Goal: Transaction & Acquisition: Purchase product/service

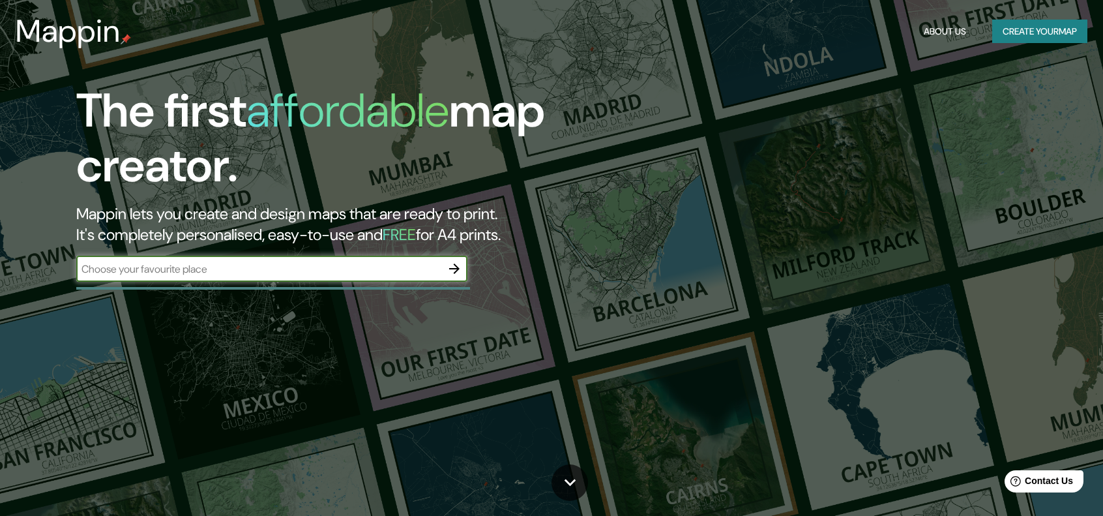
click at [411, 272] on input "text" at bounding box center [258, 268] width 365 height 15
click at [398, 265] on input "text" at bounding box center [258, 268] width 365 height 15
type input "[GEOGRAPHIC_DATA]"
click at [1060, 37] on button "Create your map" at bounding box center [1039, 32] width 95 height 24
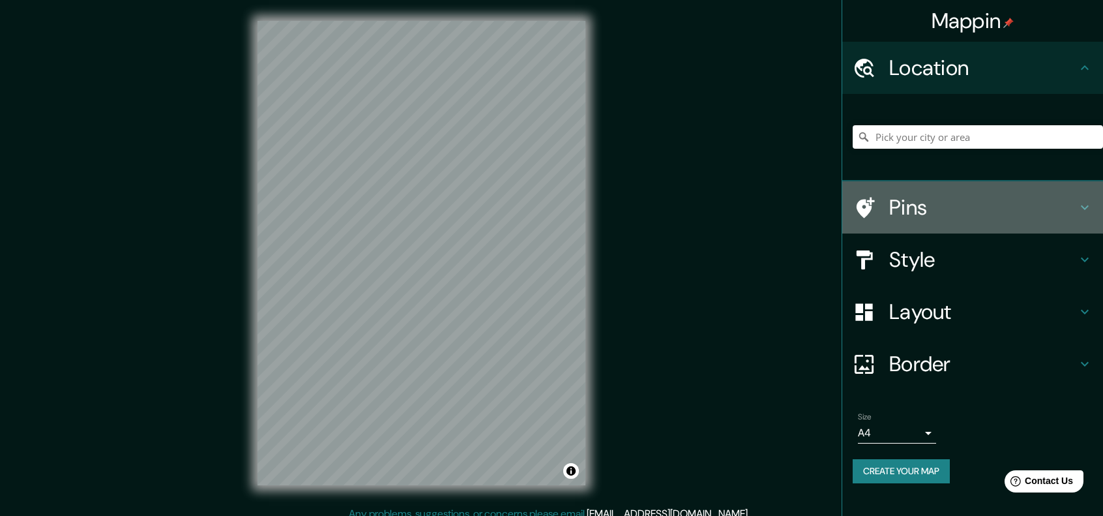
click at [1002, 203] on h4 "Pins" at bounding box center [983, 207] width 188 height 26
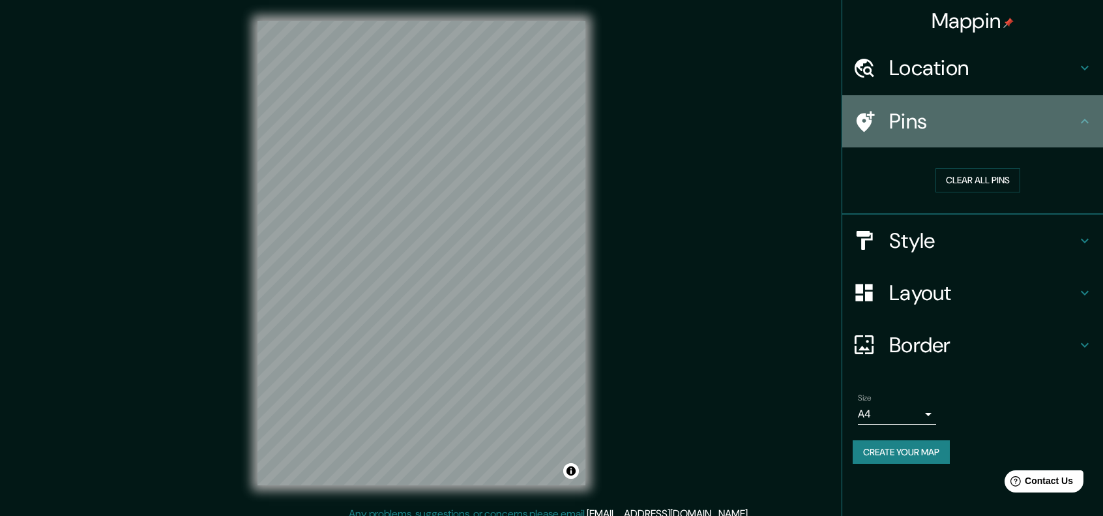
click at [1027, 136] on div "Pins" at bounding box center [972, 121] width 261 height 52
click at [1087, 117] on icon at bounding box center [1085, 121] width 16 height 16
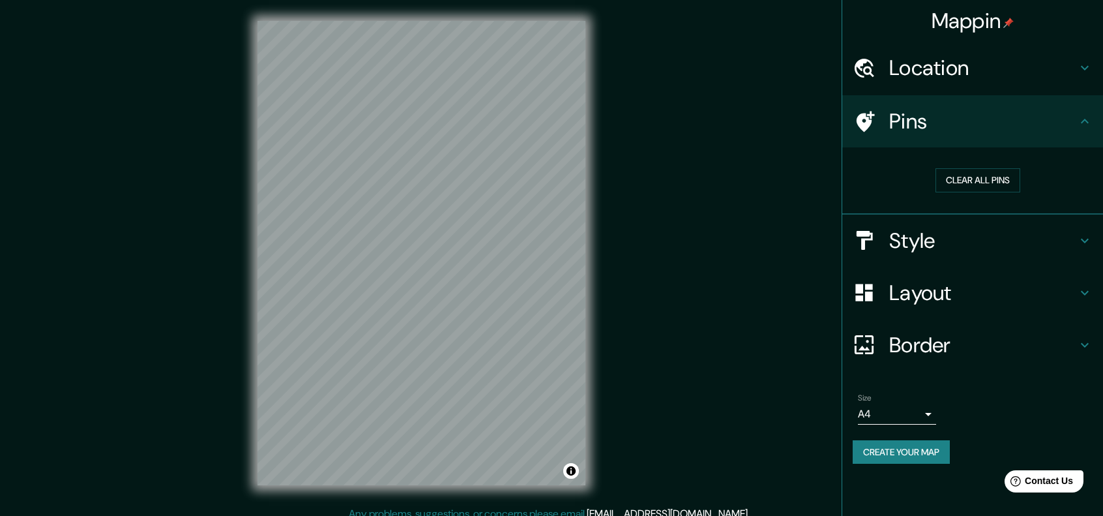
click at [1077, 243] on icon at bounding box center [1085, 241] width 16 height 16
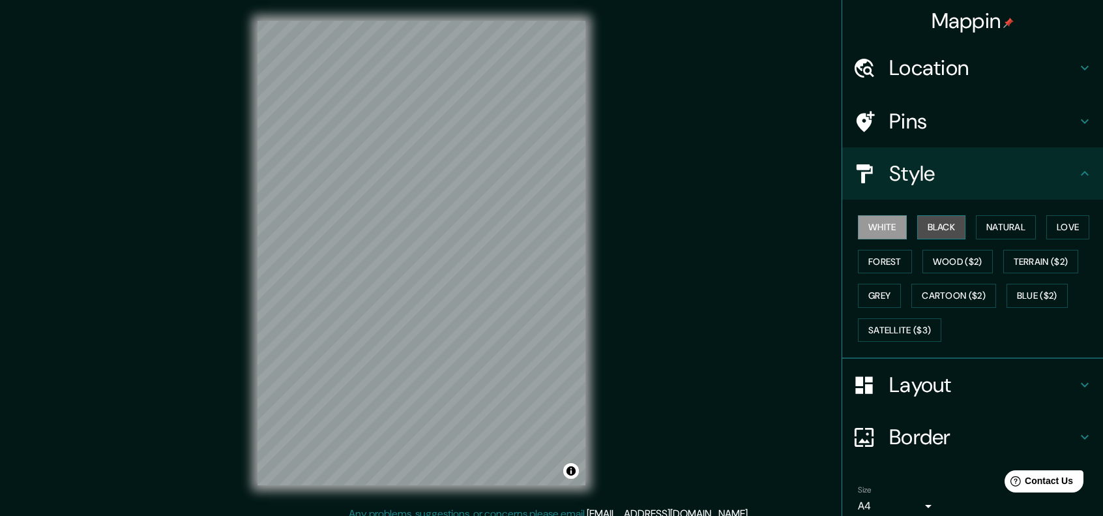
click at [917, 226] on button "Black" at bounding box center [941, 227] width 49 height 24
click at [980, 225] on button "Natural" at bounding box center [1006, 227] width 60 height 24
click at [891, 228] on button "White" at bounding box center [882, 227] width 49 height 24
click at [1052, 228] on button "Love" at bounding box center [1067, 227] width 43 height 24
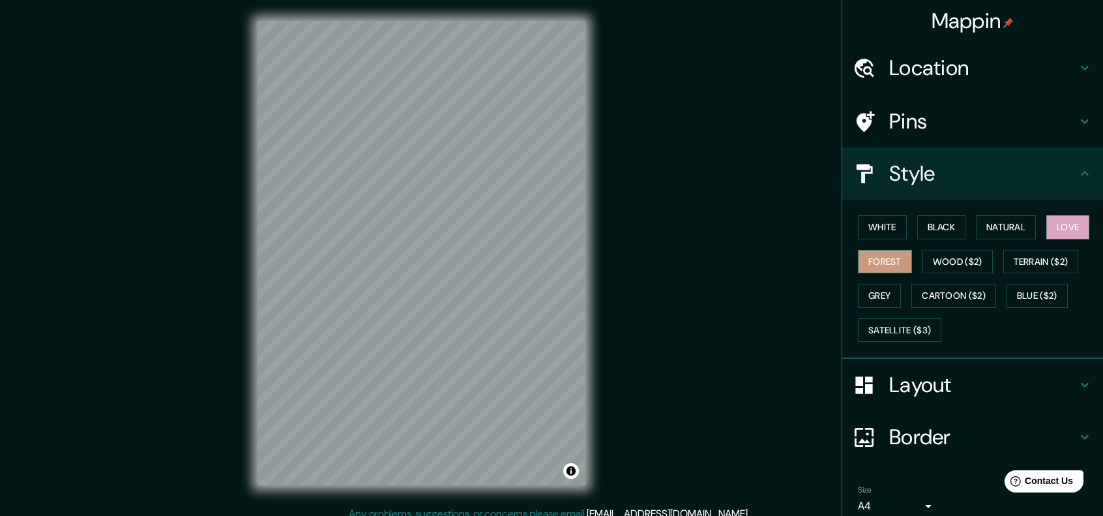
click at [864, 263] on button "Forest" at bounding box center [885, 262] width 54 height 24
click at [947, 261] on button "Wood ($2)" at bounding box center [958, 262] width 70 height 24
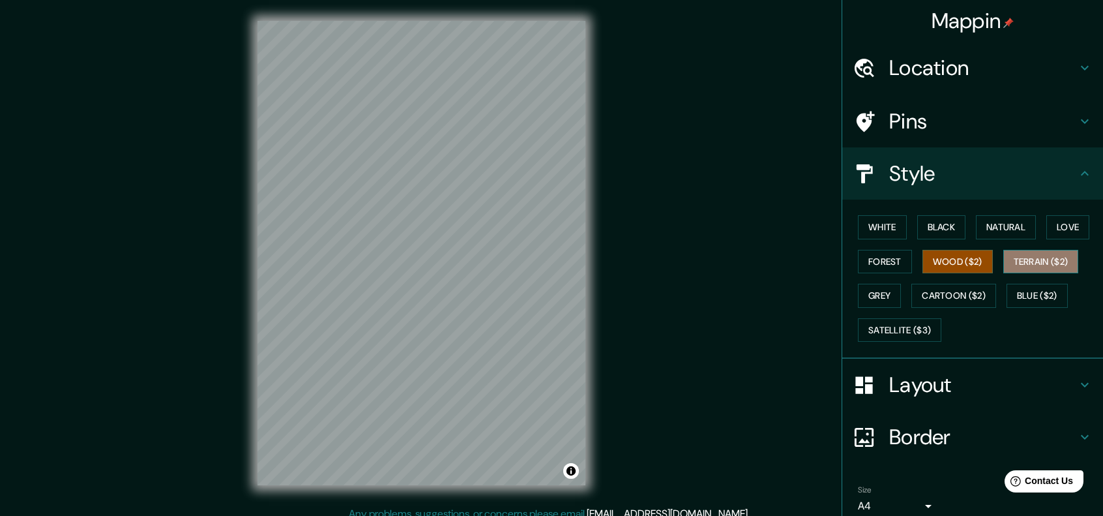
click at [1022, 267] on button "Terrain ($2)" at bounding box center [1041, 262] width 76 height 24
click at [1016, 294] on button "Blue ($2)" at bounding box center [1037, 296] width 61 height 24
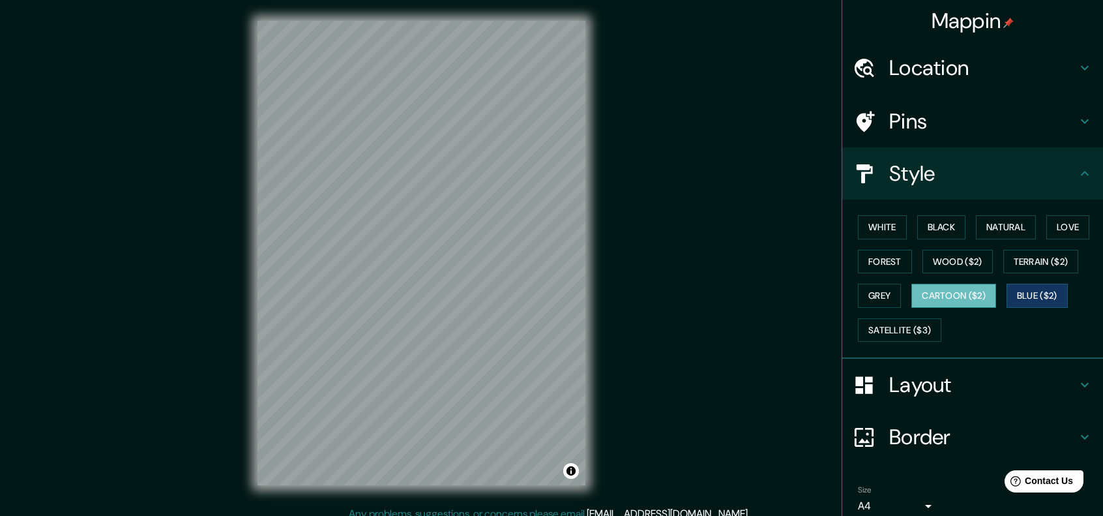
click at [971, 299] on button "Cartoon ($2)" at bounding box center [953, 296] width 85 height 24
click at [881, 301] on button "Grey" at bounding box center [879, 296] width 43 height 24
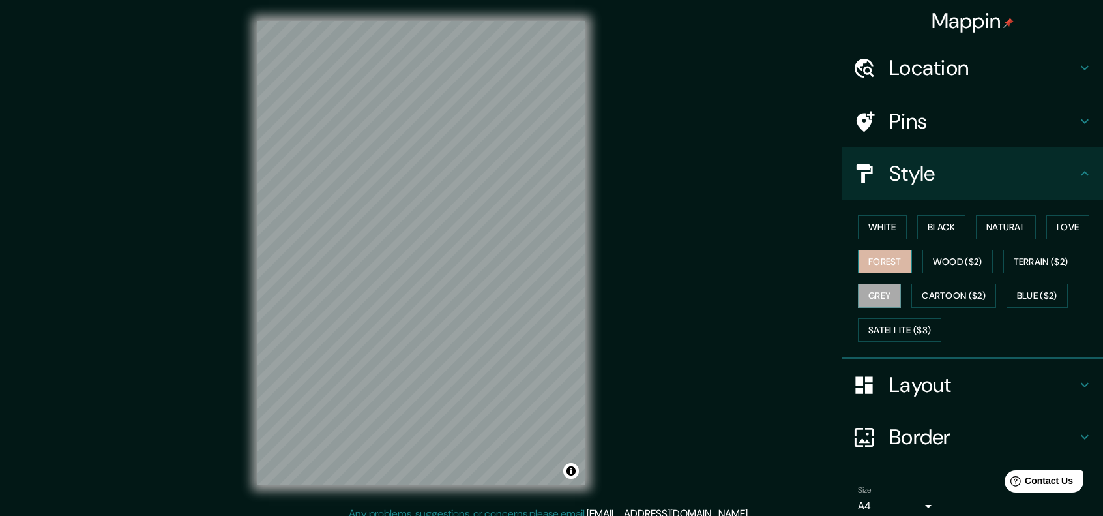
click at [871, 271] on button "Forest" at bounding box center [885, 262] width 54 height 24
click at [871, 297] on button "Grey" at bounding box center [879, 296] width 43 height 24
click at [941, 227] on button "Black" at bounding box center [941, 227] width 49 height 24
click at [888, 230] on button "White" at bounding box center [882, 227] width 49 height 24
click at [888, 298] on button "Grey" at bounding box center [879, 296] width 43 height 24
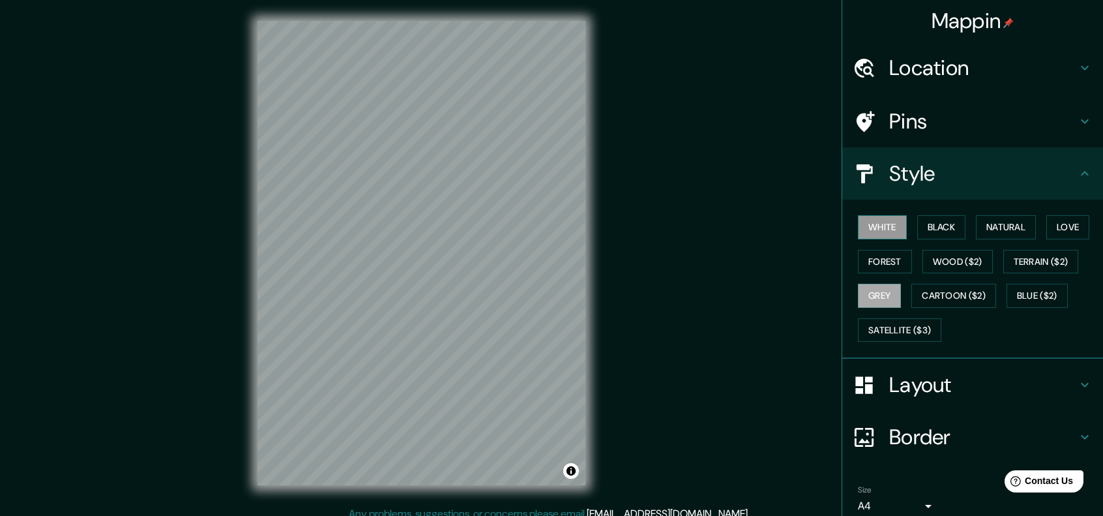
click at [876, 233] on button "White" at bounding box center [882, 227] width 49 height 24
click at [888, 327] on button "Satellite ($3)" at bounding box center [899, 330] width 83 height 24
click at [880, 294] on button "Grey" at bounding box center [879, 296] width 43 height 24
click at [883, 286] on button "Grey" at bounding box center [879, 296] width 43 height 24
click at [874, 236] on button "White" at bounding box center [882, 227] width 49 height 24
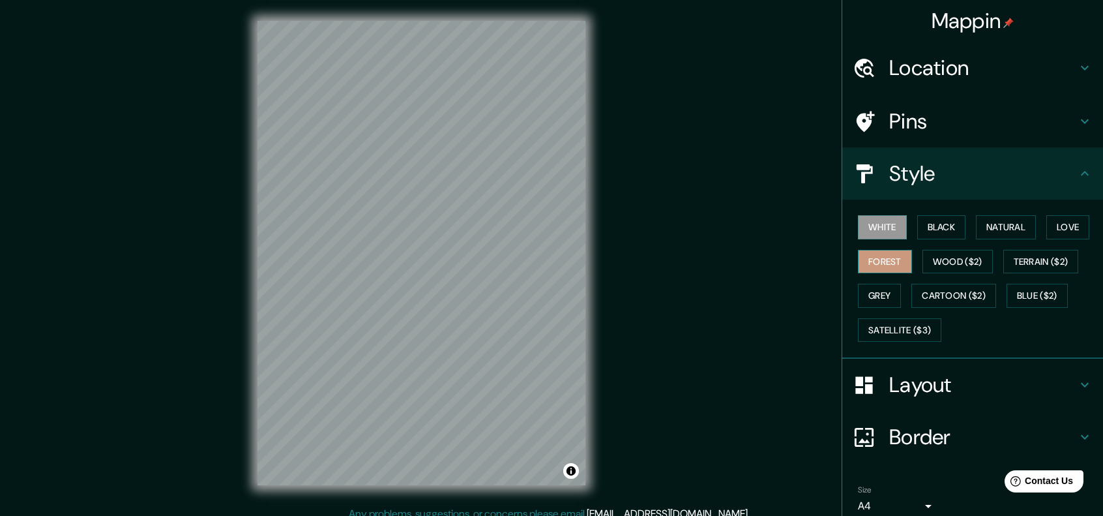
click at [879, 270] on button "Forest" at bounding box center [885, 262] width 54 height 24
click at [917, 238] on button "Black" at bounding box center [941, 227] width 49 height 24
click at [895, 260] on button "Forest" at bounding box center [885, 262] width 54 height 24
click at [934, 238] on button "Black" at bounding box center [941, 227] width 49 height 24
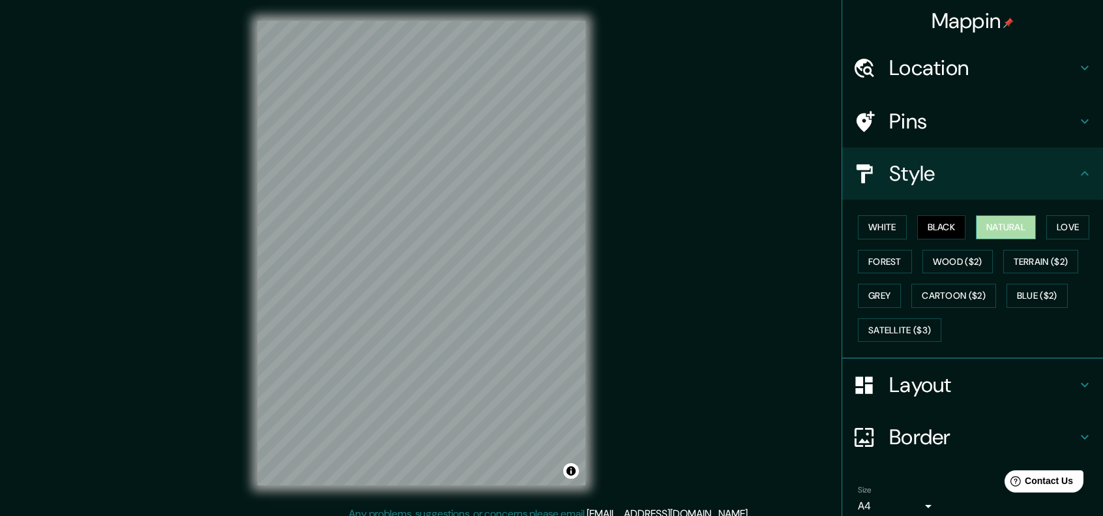
click at [1000, 230] on button "Natural" at bounding box center [1006, 227] width 60 height 24
click at [1034, 228] on div "White Black Natural Love Forest Wood ($2) Terrain ($2) Grey Cartoon ($2) Blue (…" at bounding box center [978, 278] width 250 height 137
click at [1048, 226] on button "Love" at bounding box center [1067, 227] width 43 height 24
click at [1011, 230] on button "Natural" at bounding box center [1006, 227] width 60 height 24
click at [1077, 179] on icon at bounding box center [1085, 174] width 16 height 16
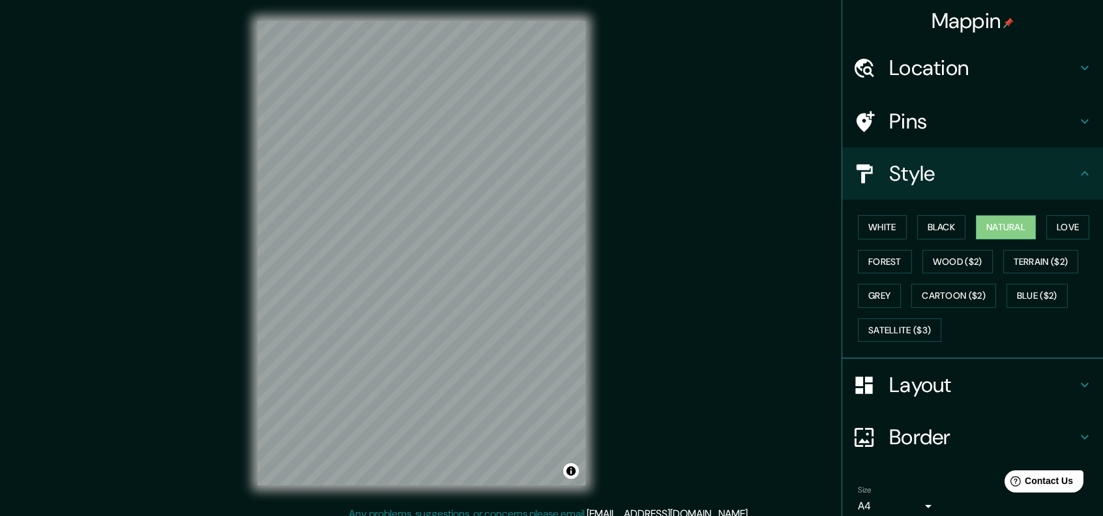
click at [1077, 167] on icon at bounding box center [1085, 174] width 16 height 16
click at [1063, 373] on h4 "Layout" at bounding box center [983, 385] width 188 height 26
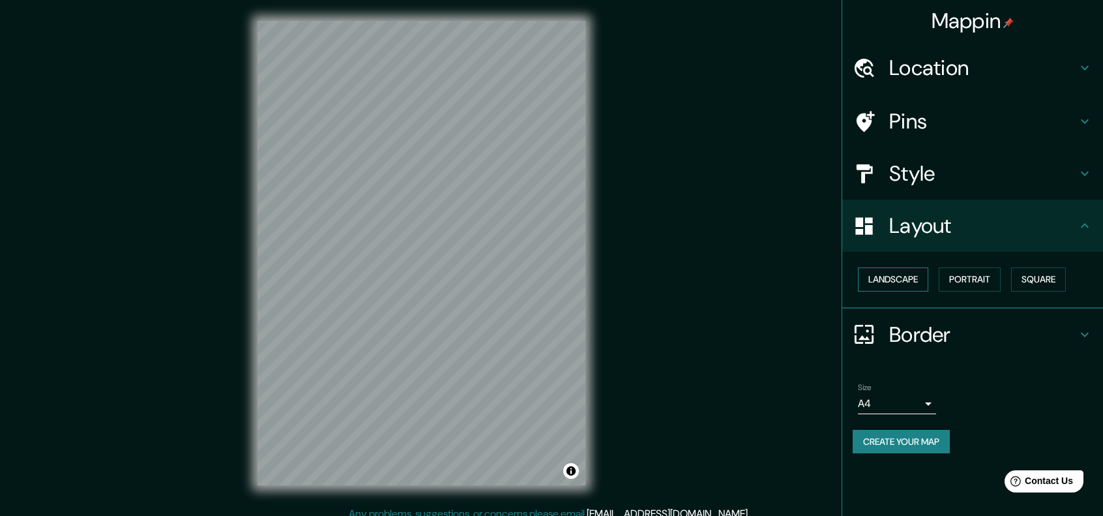
click at [901, 277] on button "Landscape" at bounding box center [893, 279] width 70 height 24
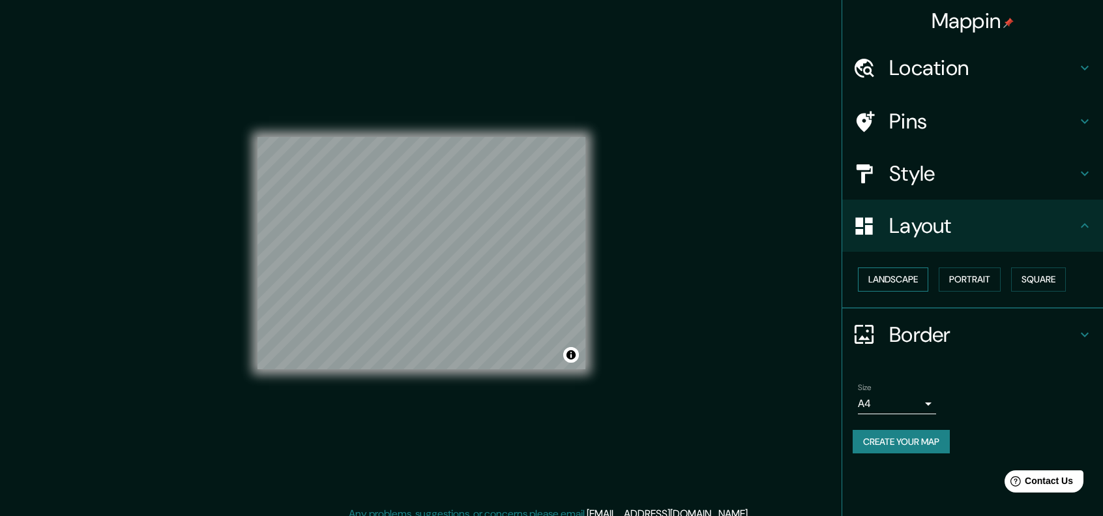
click at [901, 277] on button "Landscape" at bounding box center [893, 279] width 70 height 24
click at [956, 276] on button "Portrait" at bounding box center [970, 279] width 62 height 24
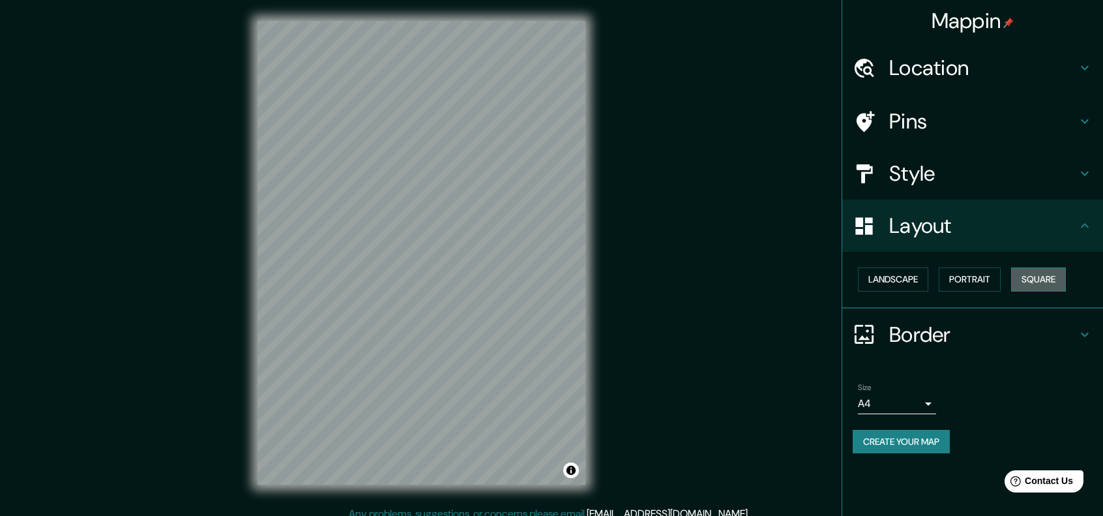
click at [1035, 276] on button "Square" at bounding box center [1038, 279] width 55 height 24
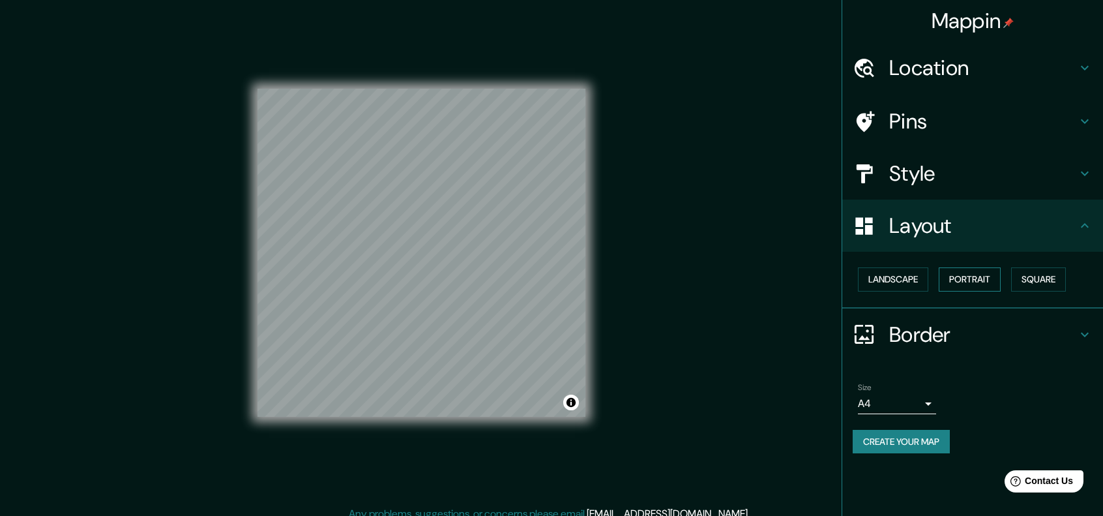
click at [977, 284] on button "Portrait" at bounding box center [970, 279] width 62 height 24
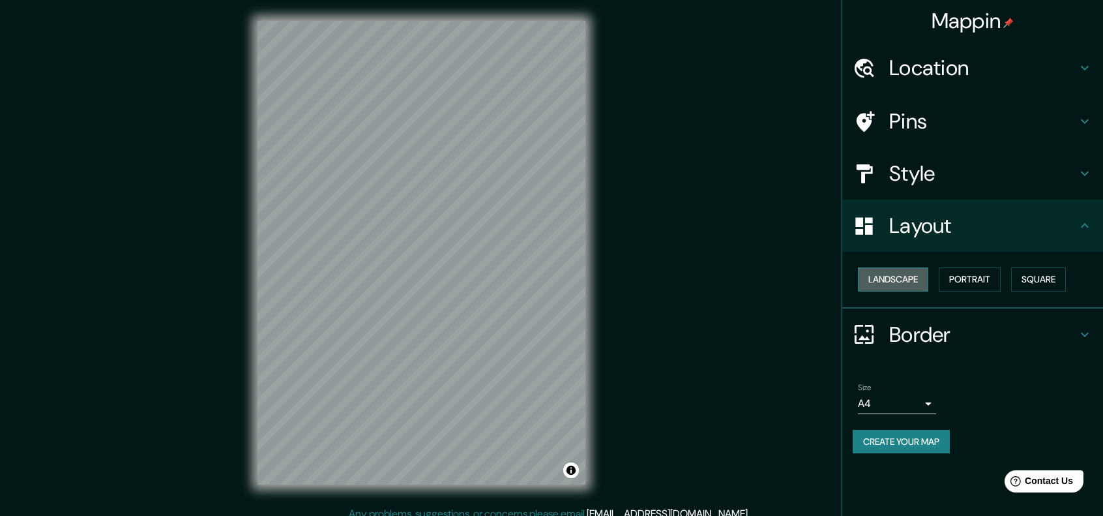
click at [913, 284] on button "Landscape" at bounding box center [893, 279] width 70 height 24
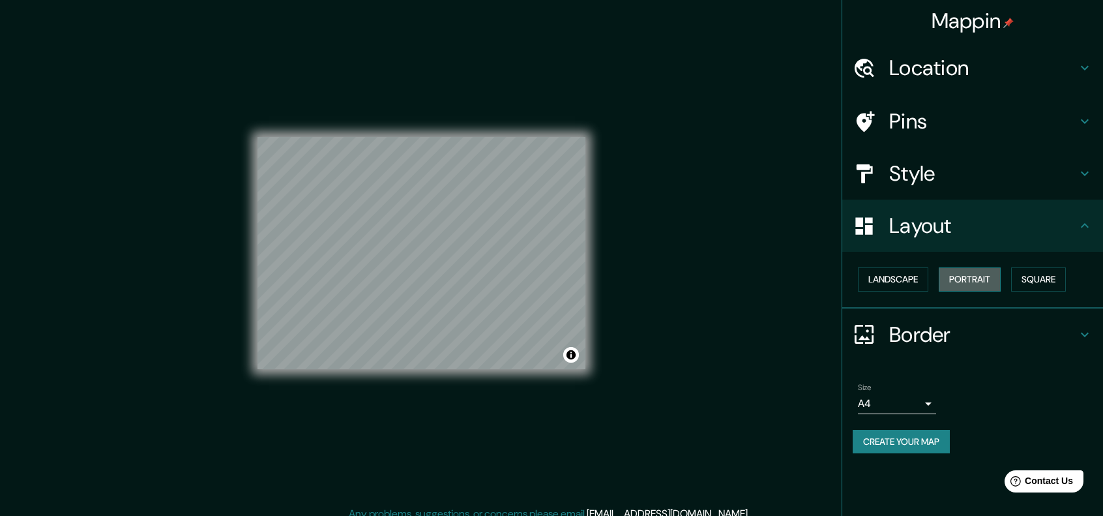
click at [977, 272] on button "Portrait" at bounding box center [970, 279] width 62 height 24
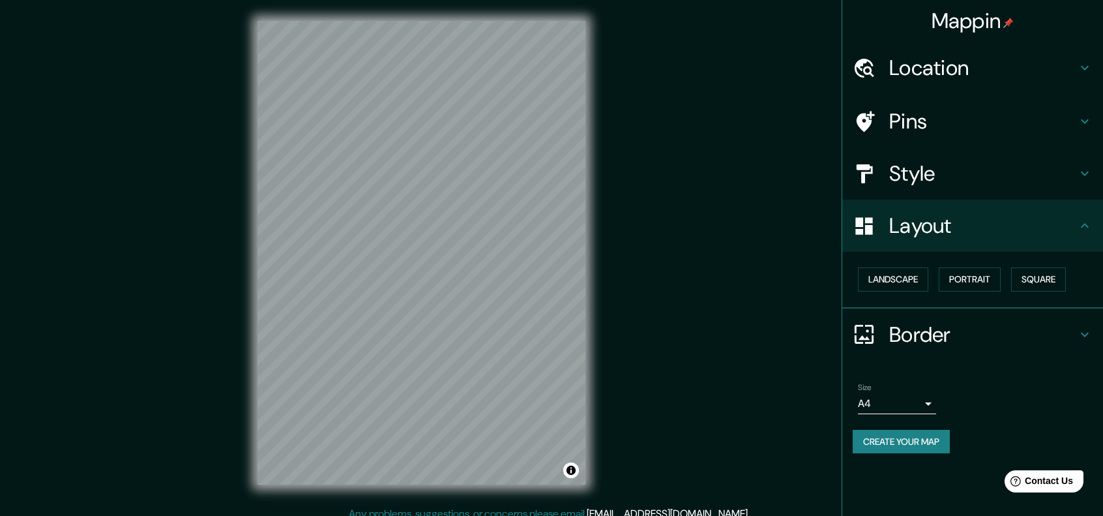
click at [1015, 333] on h4 "Border" at bounding box center [983, 334] width 188 height 26
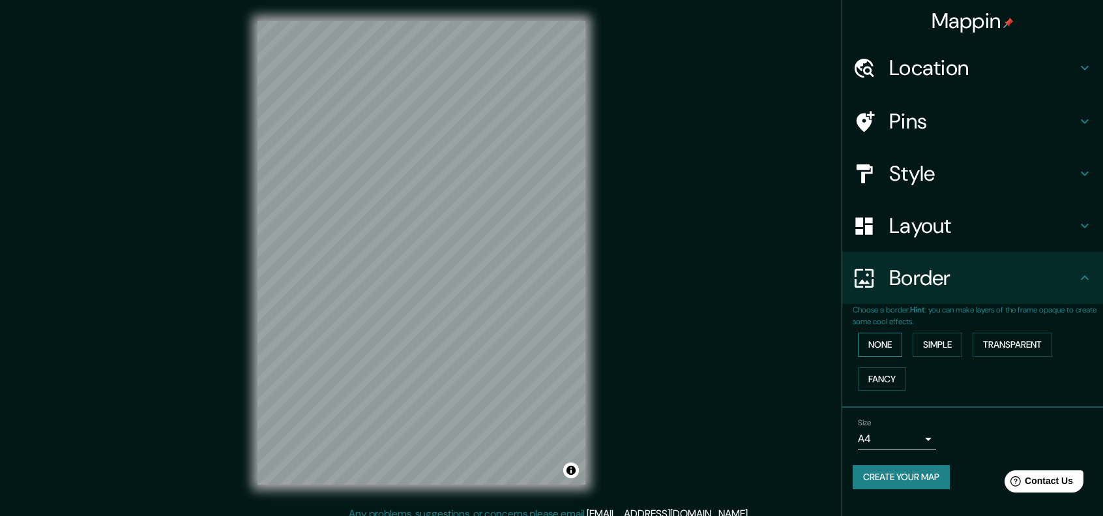
click at [883, 345] on button "None" at bounding box center [880, 344] width 44 height 24
click at [933, 343] on button "Simple" at bounding box center [938, 344] width 50 height 24
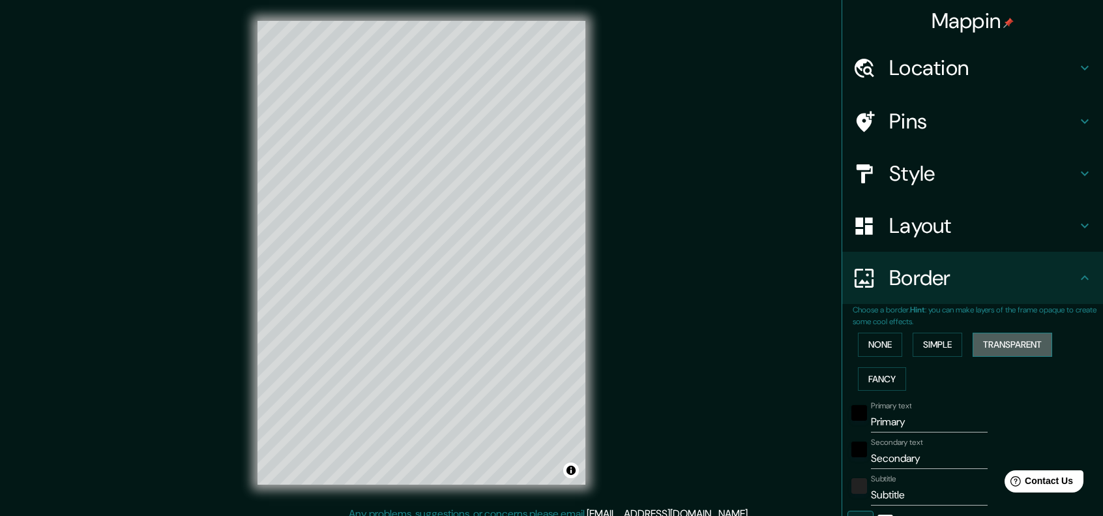
click at [977, 344] on button "Transparent" at bounding box center [1013, 344] width 80 height 24
click at [887, 377] on button "Fancy" at bounding box center [882, 379] width 48 height 24
click at [879, 349] on button "None" at bounding box center [880, 344] width 44 height 24
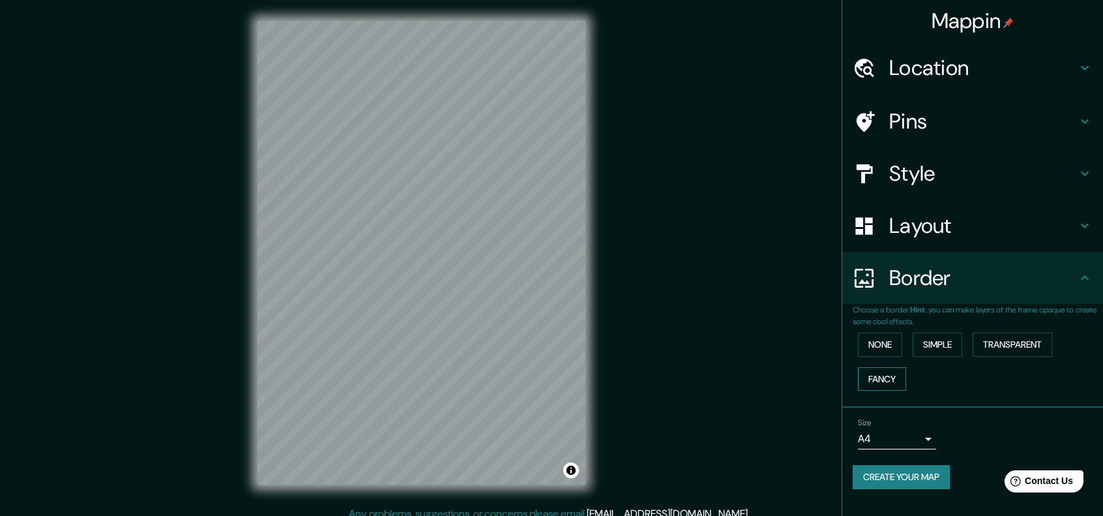
click at [893, 367] on button "Fancy" at bounding box center [882, 379] width 48 height 24
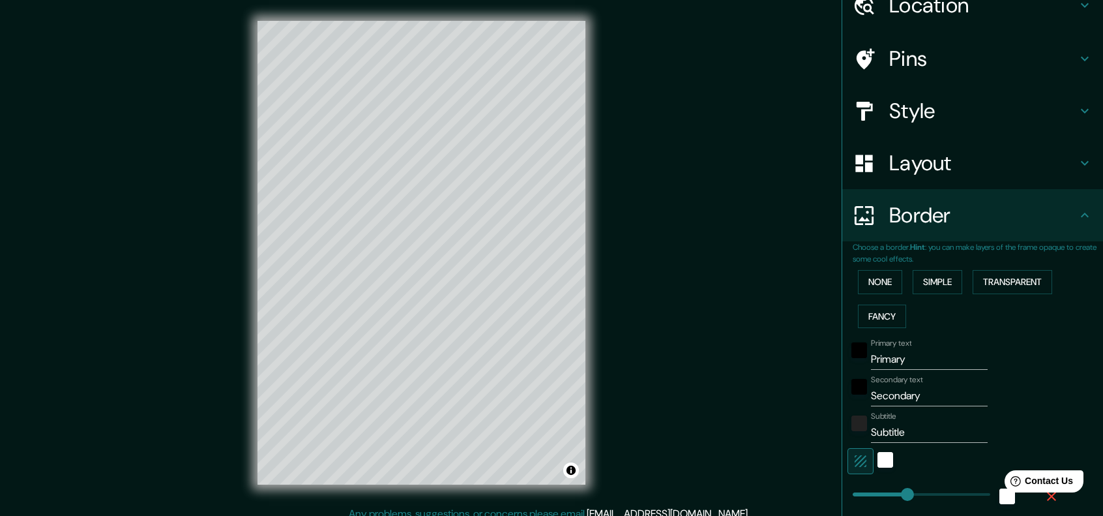
scroll to position [65, 0]
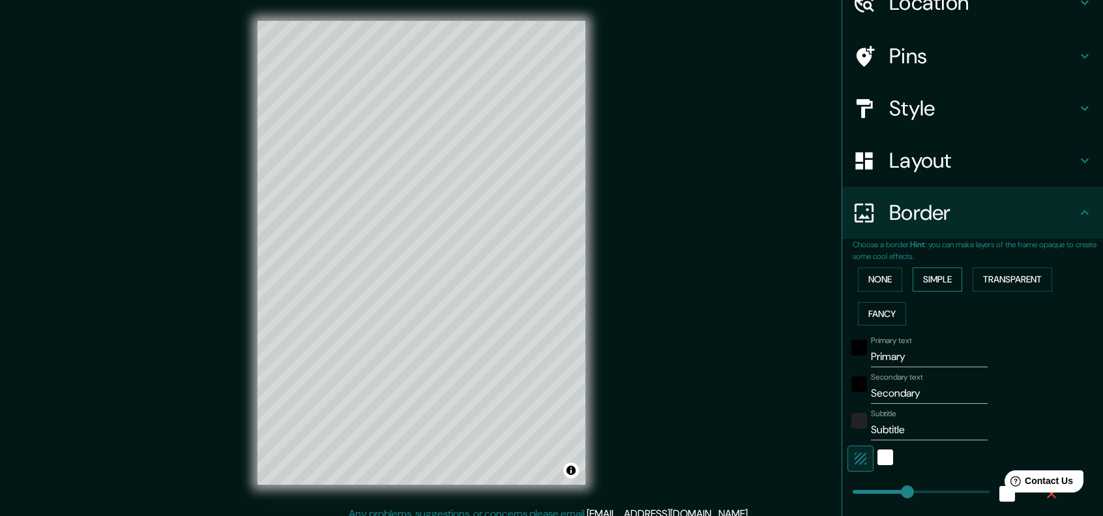
click at [932, 286] on button "Simple" at bounding box center [938, 279] width 50 height 24
click at [988, 281] on button "Transparent" at bounding box center [1013, 279] width 80 height 24
drag, startPoint x: 607, startPoint y: 359, endPoint x: 612, endPoint y: 392, distance: 32.9
click at [611, 392] on div "Mappin Location Pins Style Layout Border Choose a border. Hint : you can make l…" at bounding box center [551, 263] width 1103 height 527
click at [878, 455] on div "white" at bounding box center [886, 457] width 16 height 16
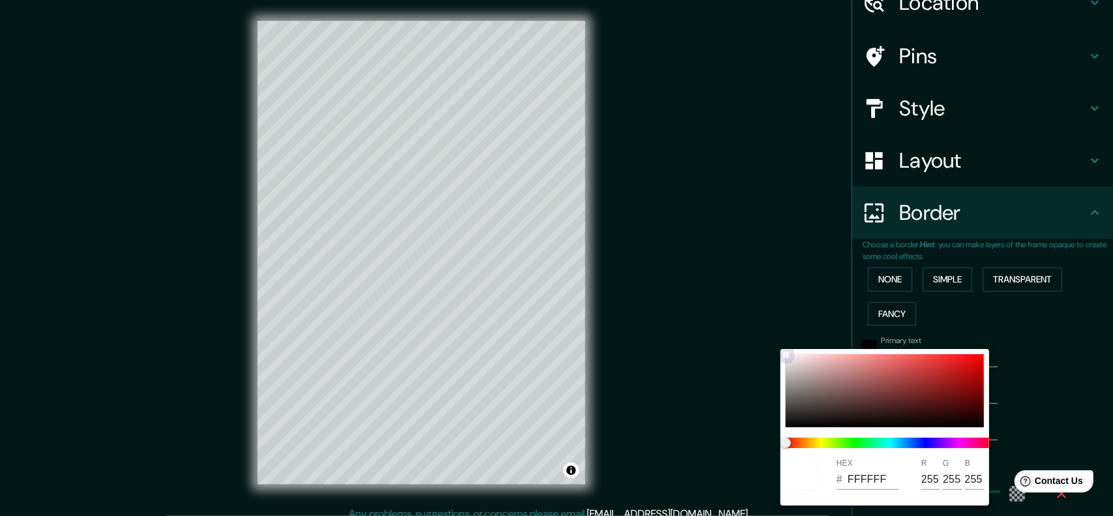
type input "241"
type input "40"
type input "651B1B"
type input "101"
type input "27"
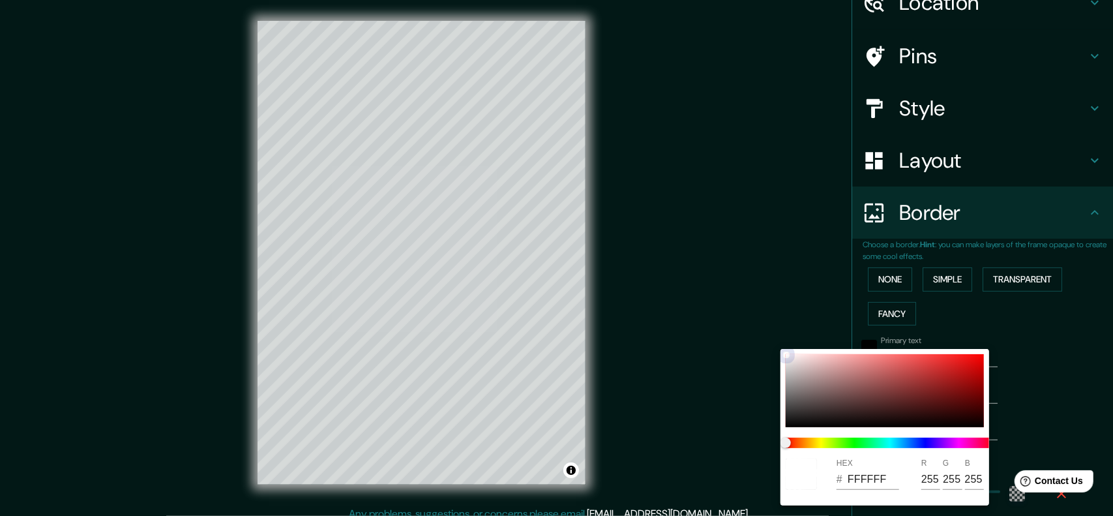
type input "27"
type input "241"
type input "40"
type input "671A1A"
type input "103"
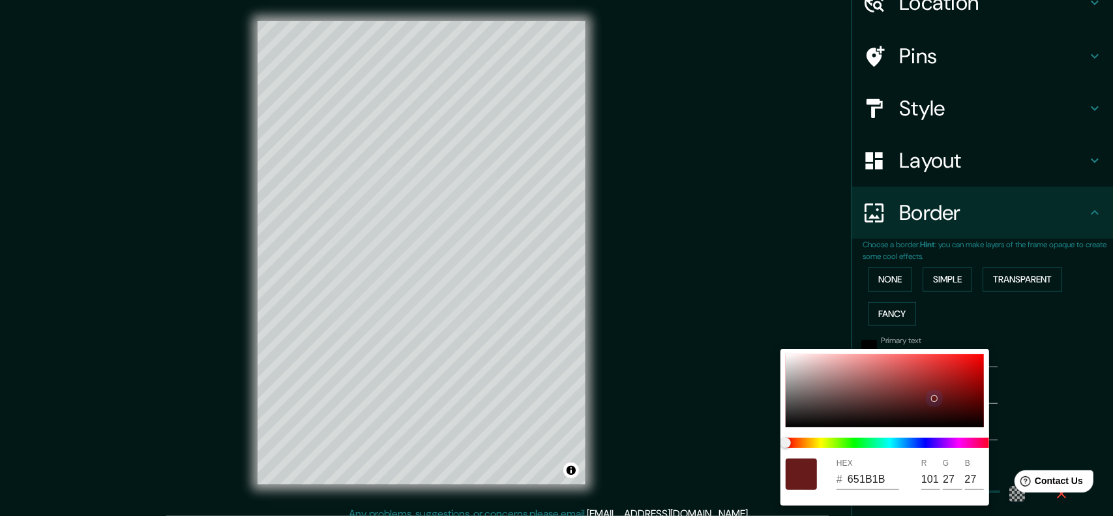
type input "26"
type input "241"
type input "40"
type input "6A1919"
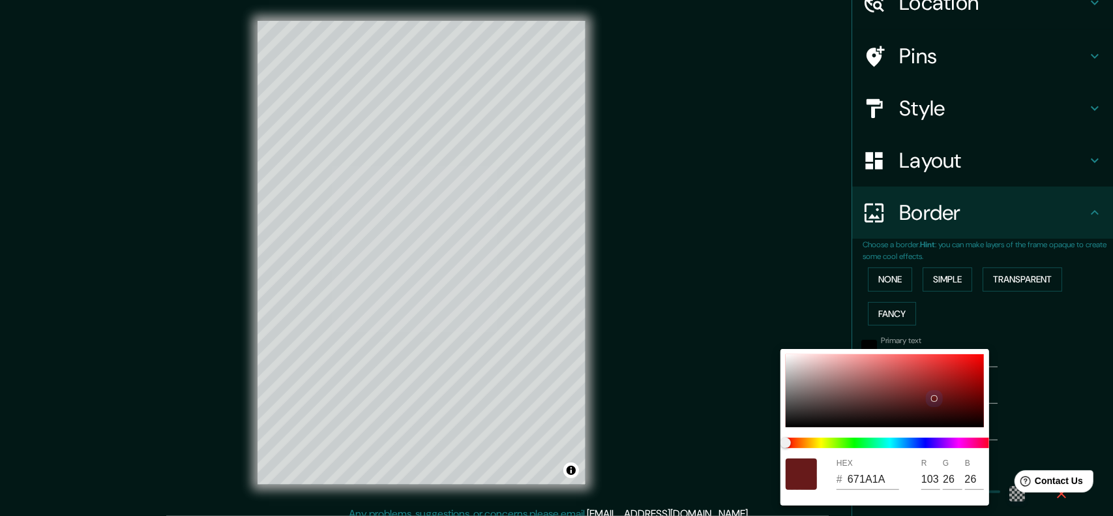
type input "106"
type input "25"
type input "241"
type input "40"
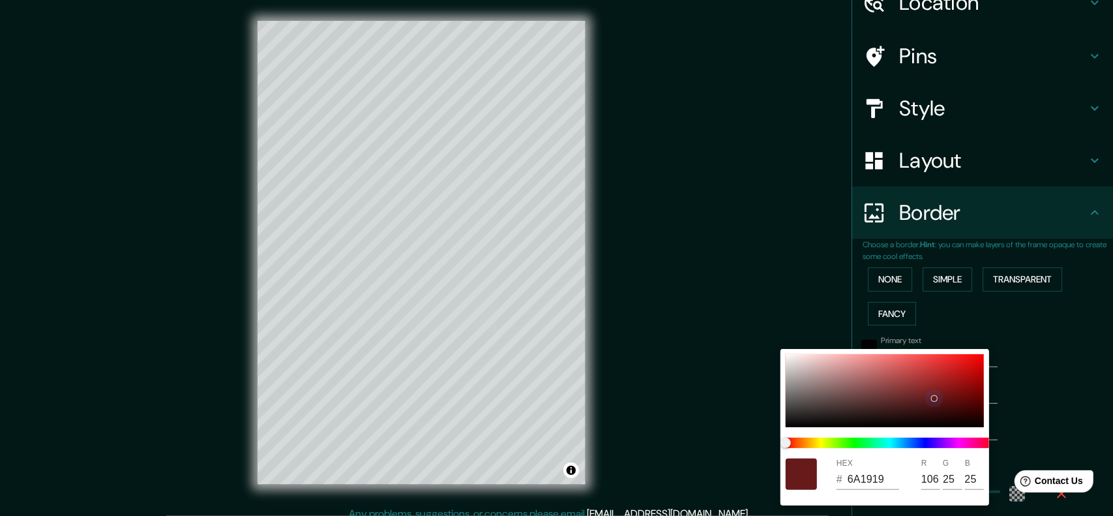
type input "6C1A1A"
type input "108"
type input "26"
type input "241"
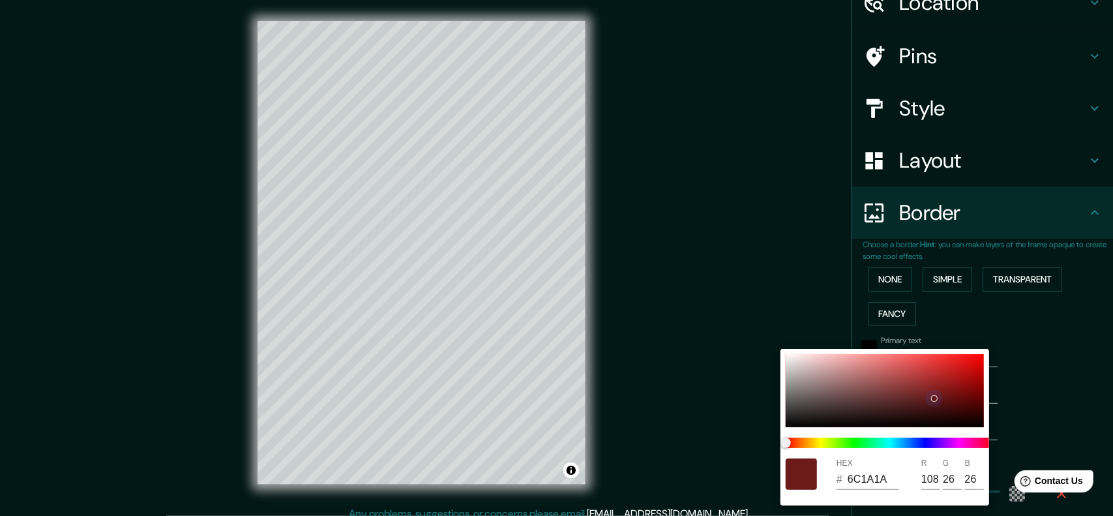
type input "40"
type input "6C1919"
type input "25"
type input "241"
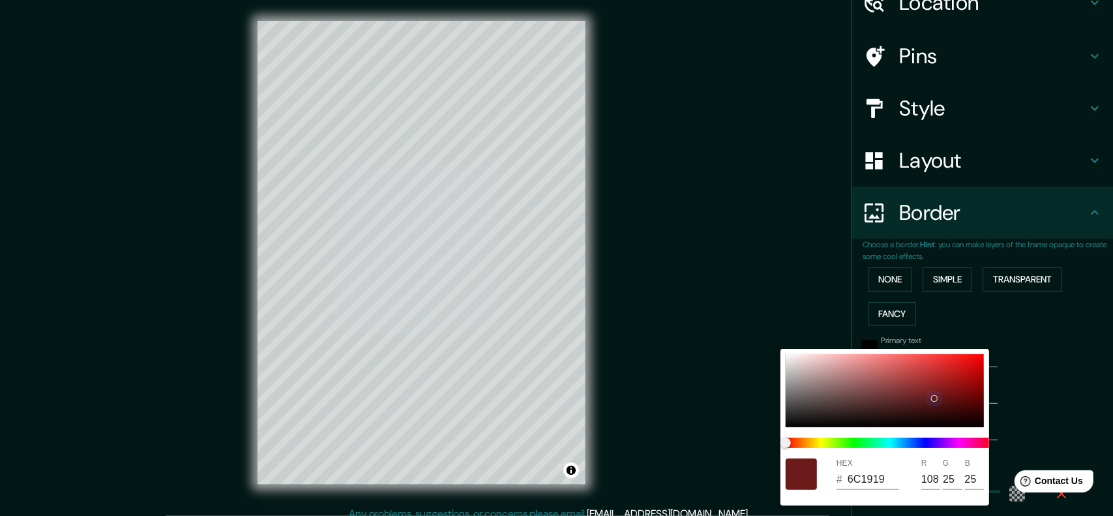
type input "40"
type input "932E2E"
type input "147"
type input "46"
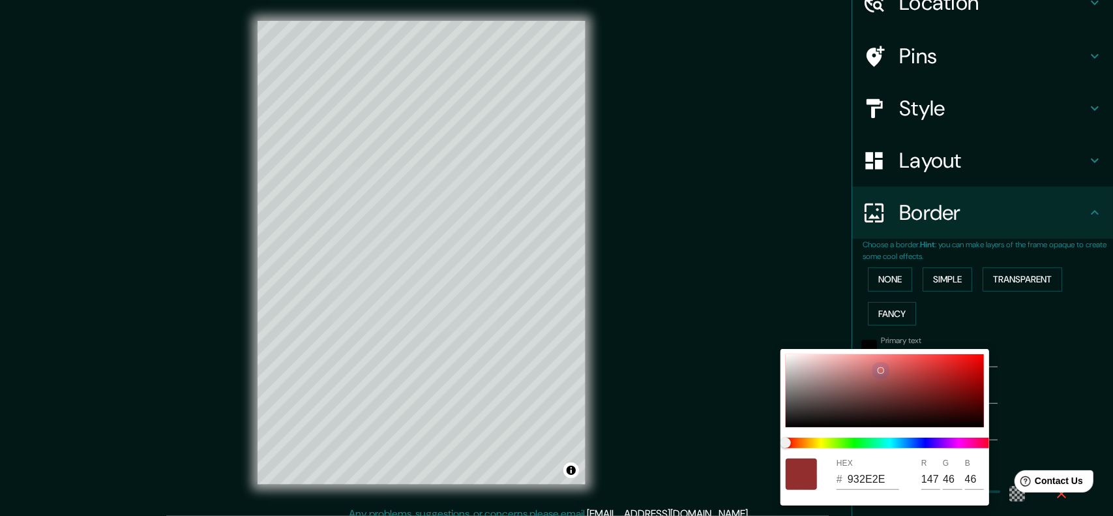
type input "241"
type input "40"
type input "C86868"
type input "200"
type input "104"
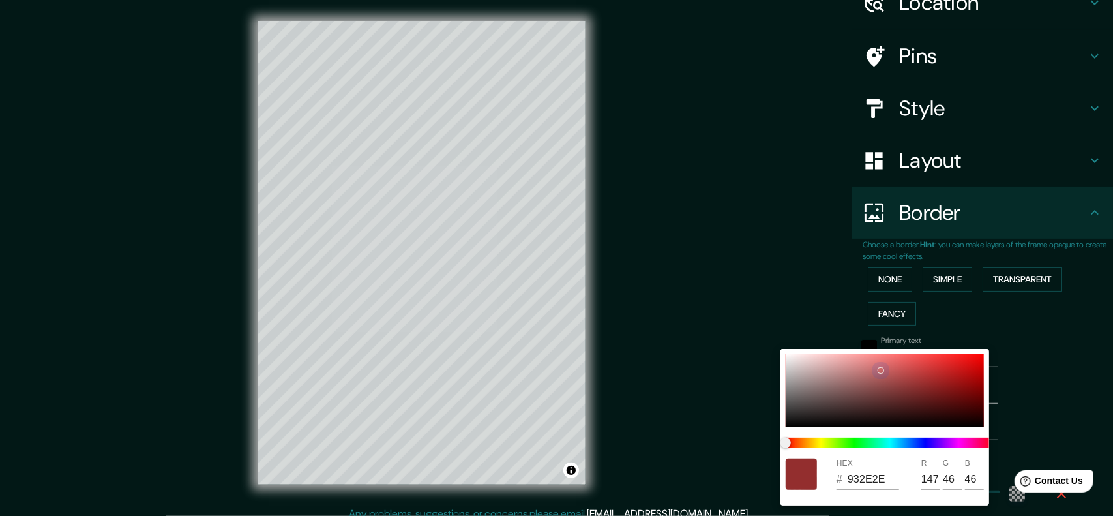
type input "104"
type input "241"
type input "40"
type input "C87070"
type input "112"
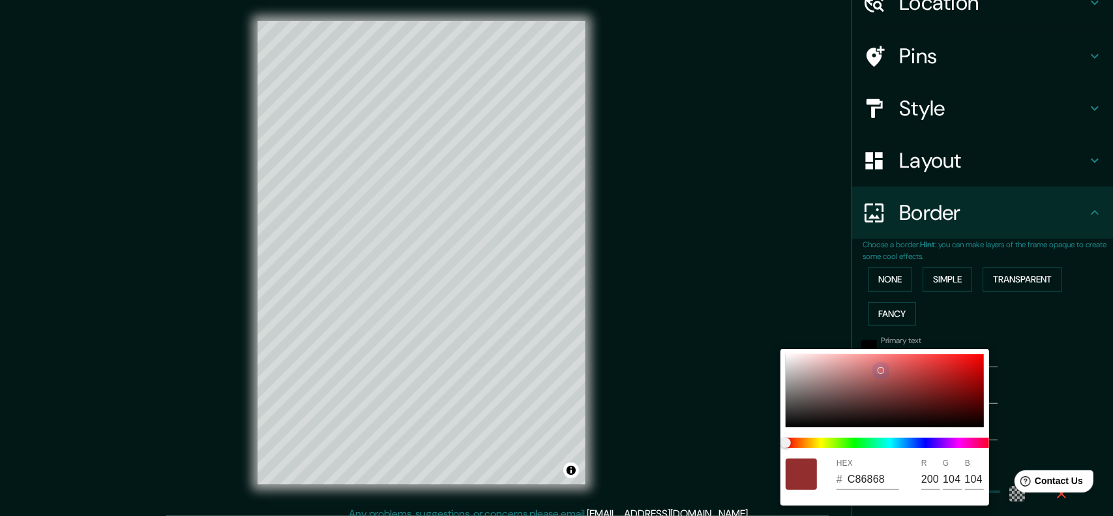
type input "112"
type input "241"
type input "40"
type input "C87E7E"
type input "126"
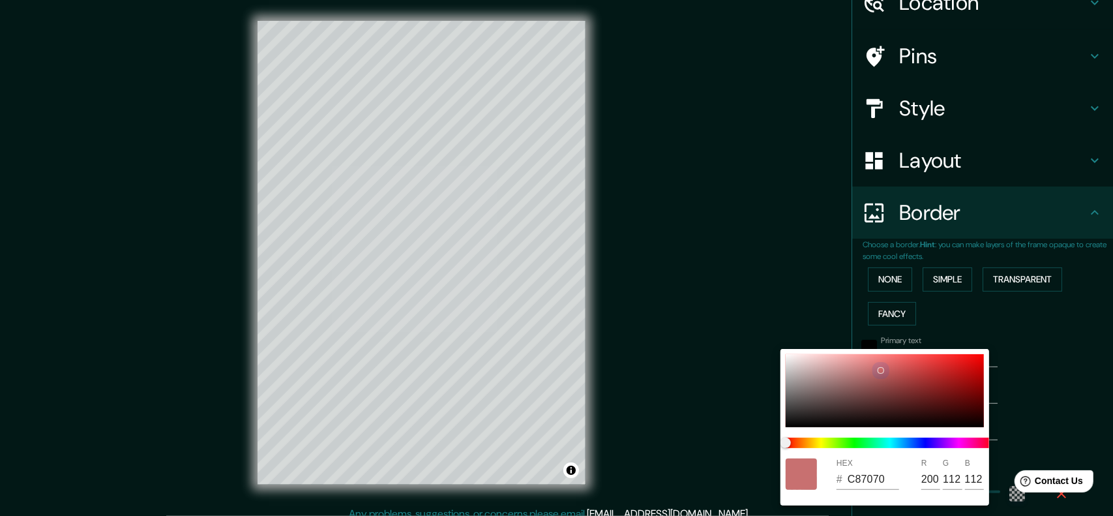
type input "126"
type input "241"
type input "40"
type input "D1A9A9"
type input "209"
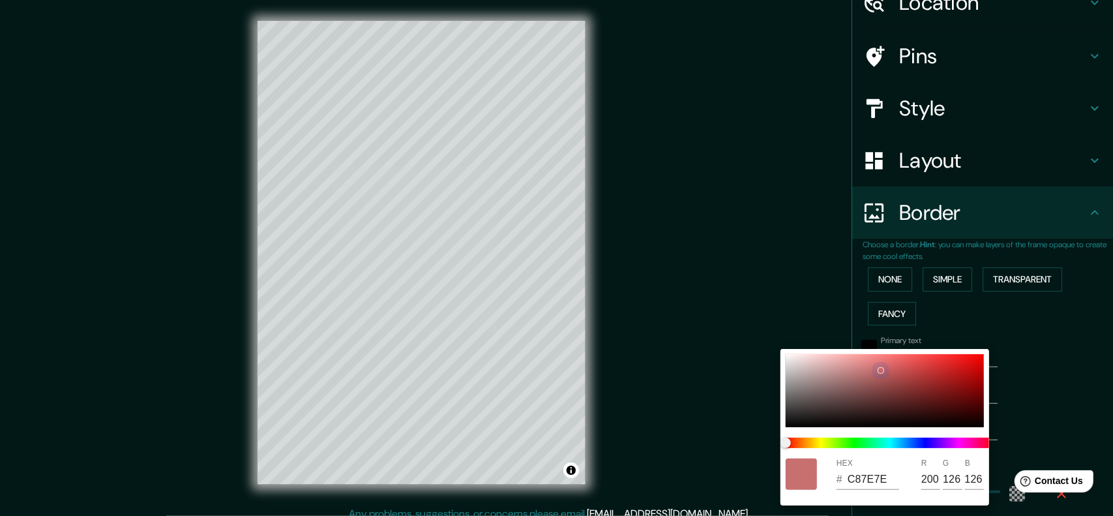
type input "169"
type input "241"
type input "40"
type input "D8BBBB"
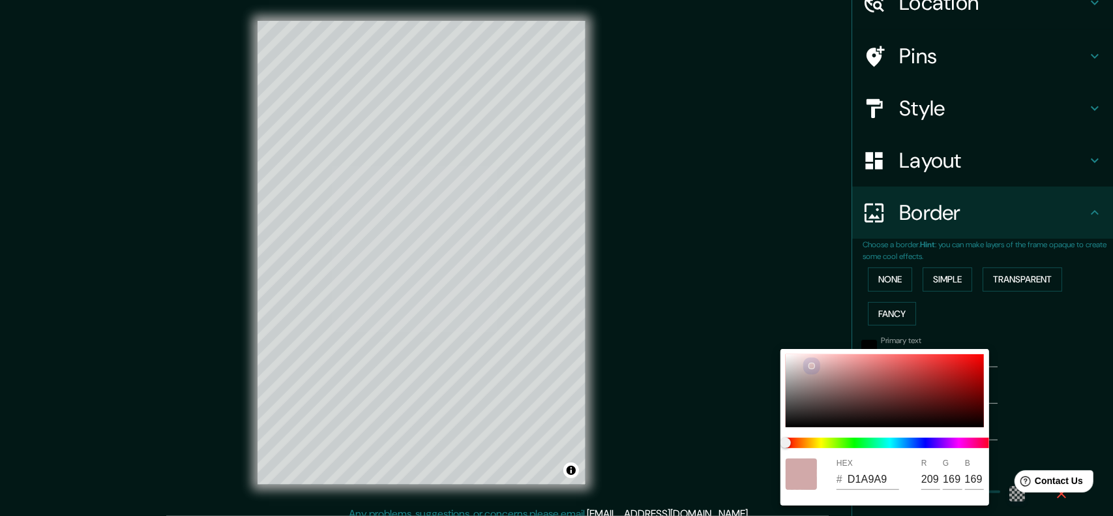
type input "216"
type input "187"
type input "241"
type input "40"
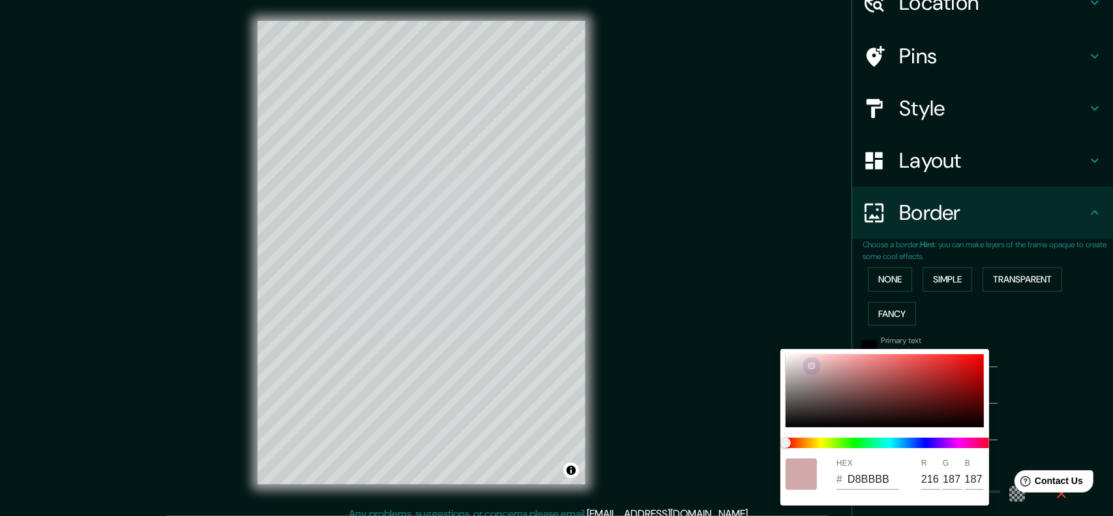
type input "DAC2C2"
type input "218"
type input "194"
type input "241"
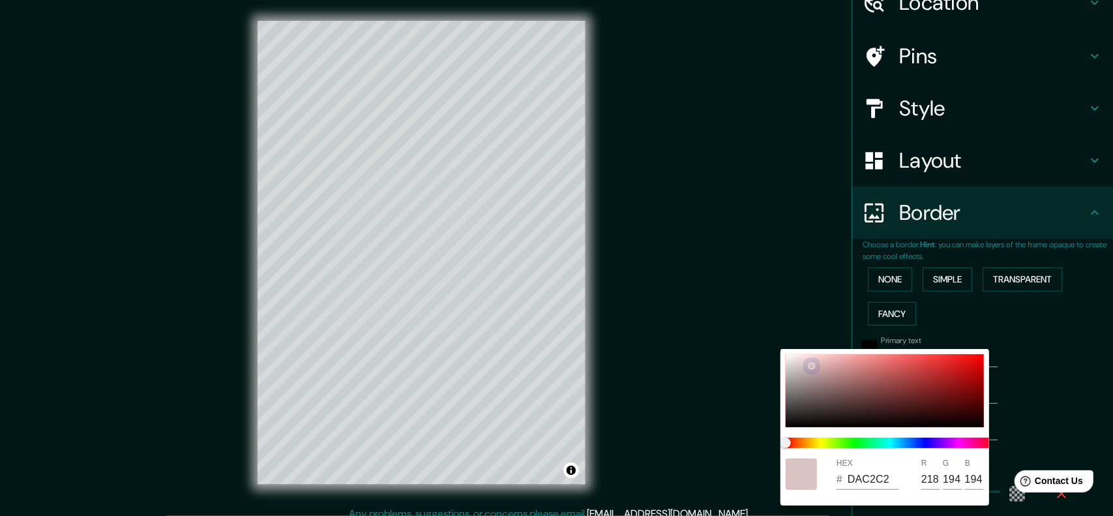
type input "40"
type input "F6F5F5"
type input "246"
type input "245"
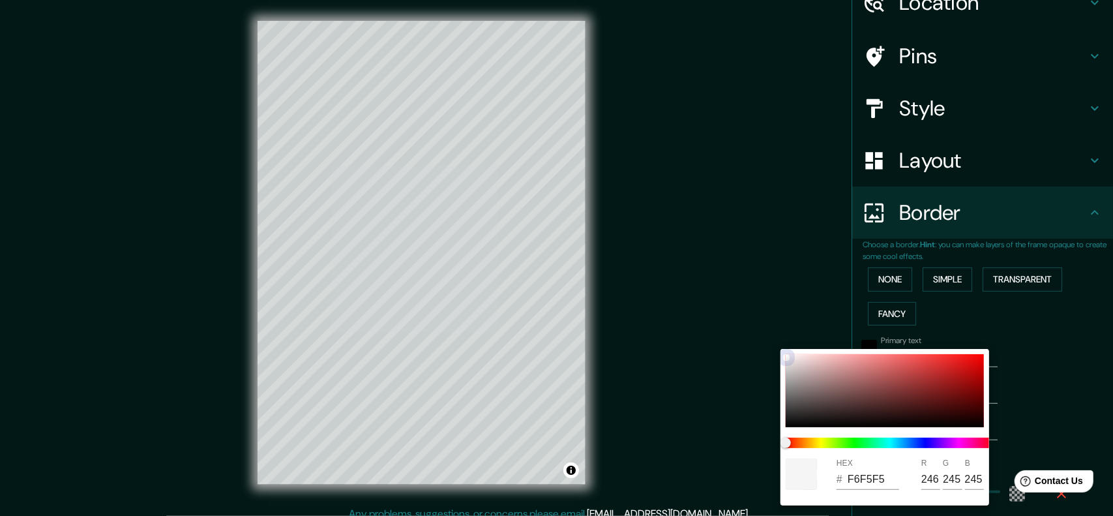
drag, startPoint x: 917, startPoint y: 398, endPoint x: 770, endPoint y: 351, distance: 154.0
click at [770, 351] on div "HEX # F6F5F5 R 246 G 245 B 245" at bounding box center [556, 258] width 1113 height 516
click at [1005, 417] on div at bounding box center [556, 258] width 1113 height 516
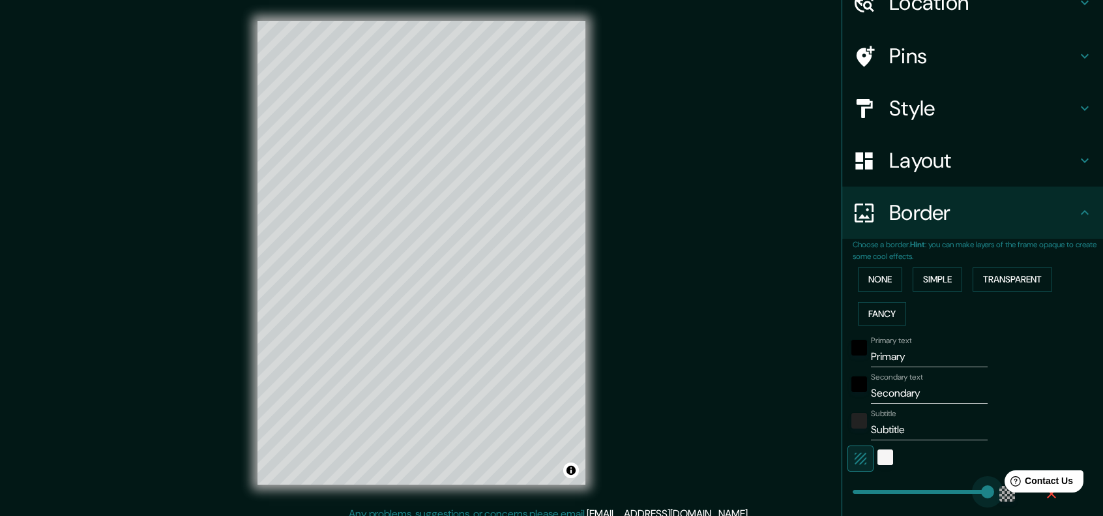
type input "503"
drag, startPoint x: 924, startPoint y: 487, endPoint x: 982, endPoint y: 487, distance: 57.4
type input "40"
type input "290"
type input "40"
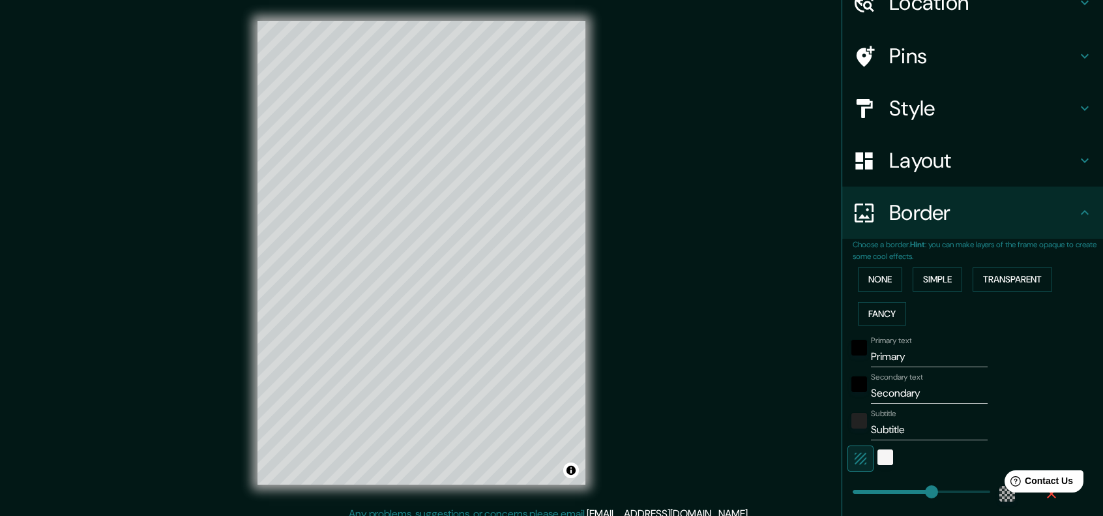
type input "228"
type input "40"
type input "161"
type input "40"
type input "25"
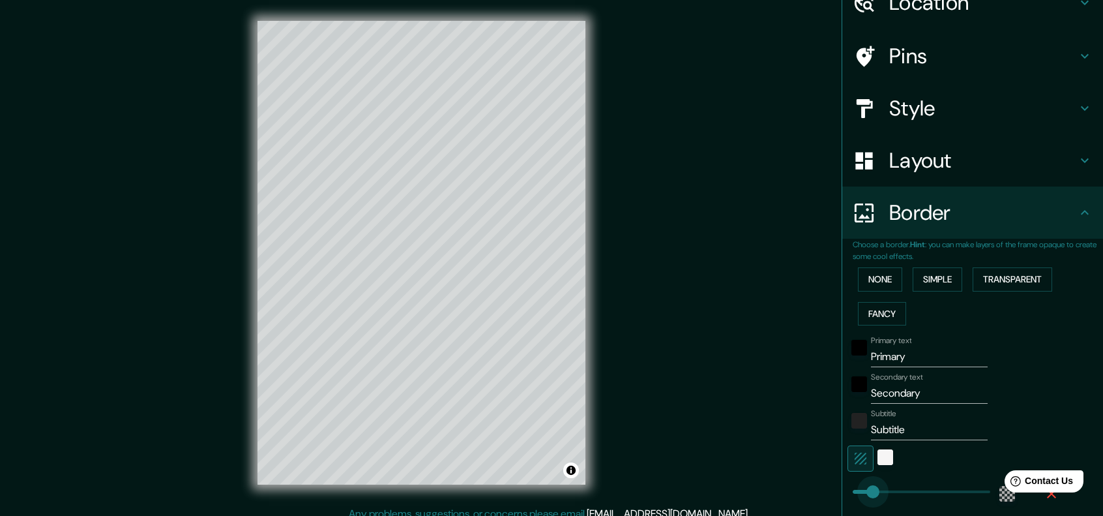
drag, startPoint x: 887, startPoint y: 490, endPoint x: 849, endPoint y: 490, distance: 37.8
type input "40"
type input "103"
type input "40"
type input "199"
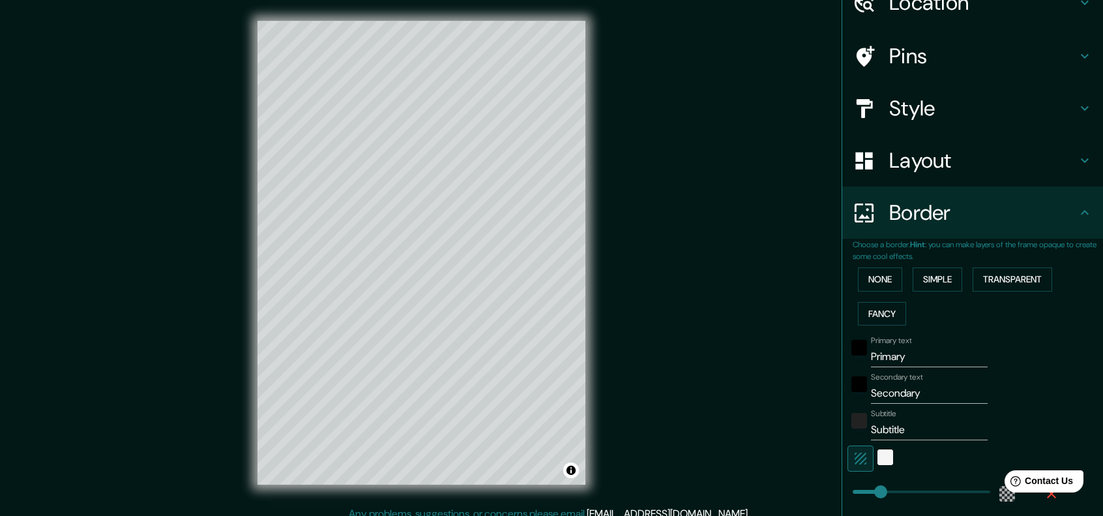
type input "40"
click at [869, 283] on button "None" at bounding box center [880, 279] width 44 height 24
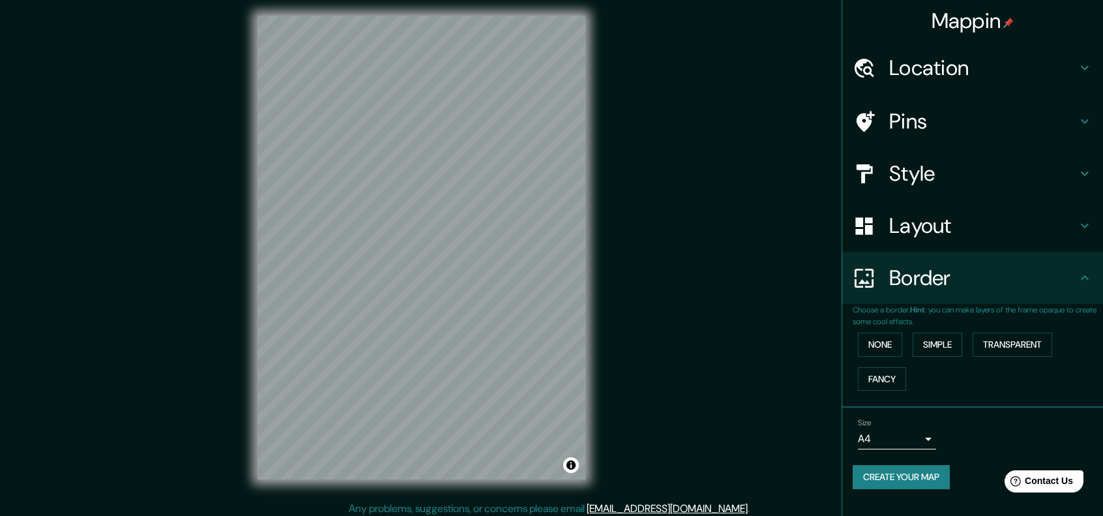
scroll to position [10, 0]
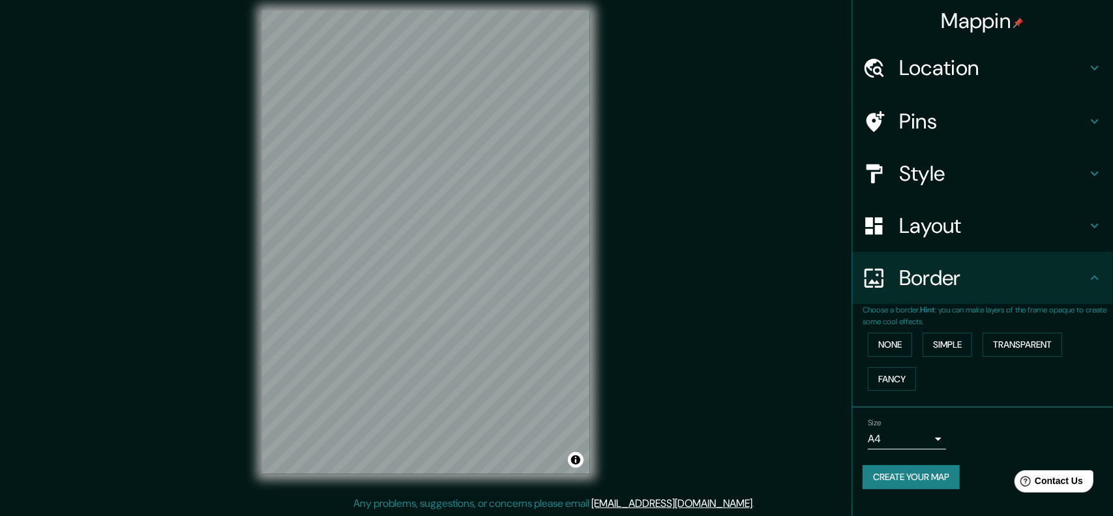
click at [919, 441] on body "Mappin Location Pins Style Layout Border Choose a border. Hint : you can make l…" at bounding box center [556, 248] width 1113 height 516
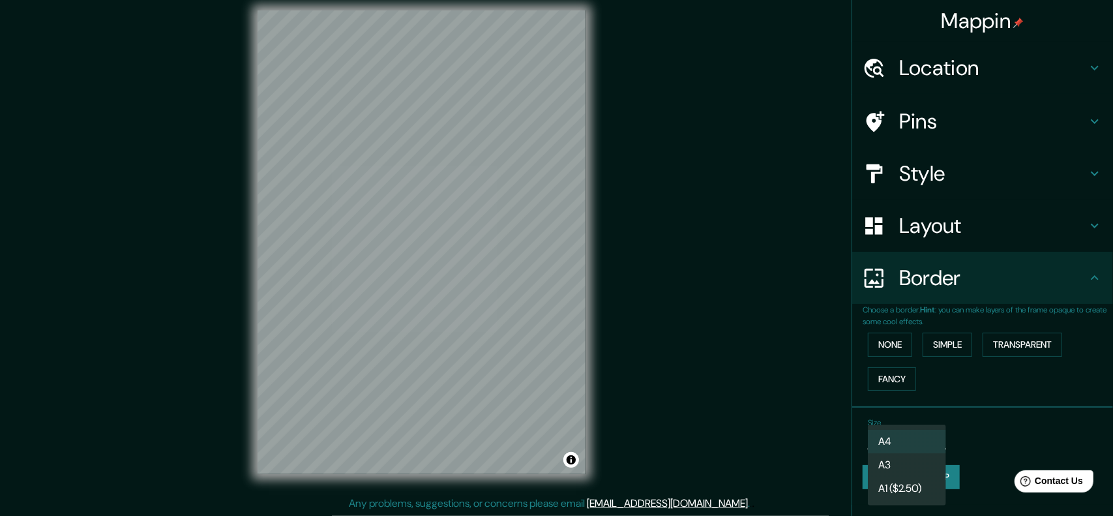
click at [925, 439] on li "A4" at bounding box center [907, 441] width 78 height 23
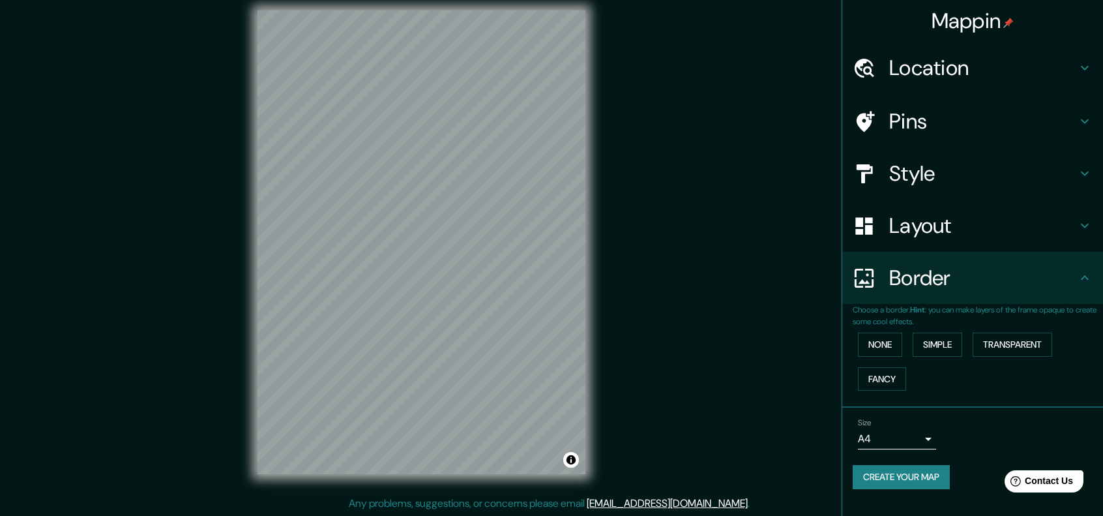
click at [610, 402] on div "Mappin Location Pins Style Layout Border Choose a border. Hint : you can make l…" at bounding box center [551, 253] width 1103 height 527
click at [936, 470] on button "Create your map" at bounding box center [901, 477] width 97 height 24
click at [676, 316] on div "Mappin Location Pins Style Layout Border Choose a border. Hint : you can make l…" at bounding box center [551, 253] width 1103 height 527
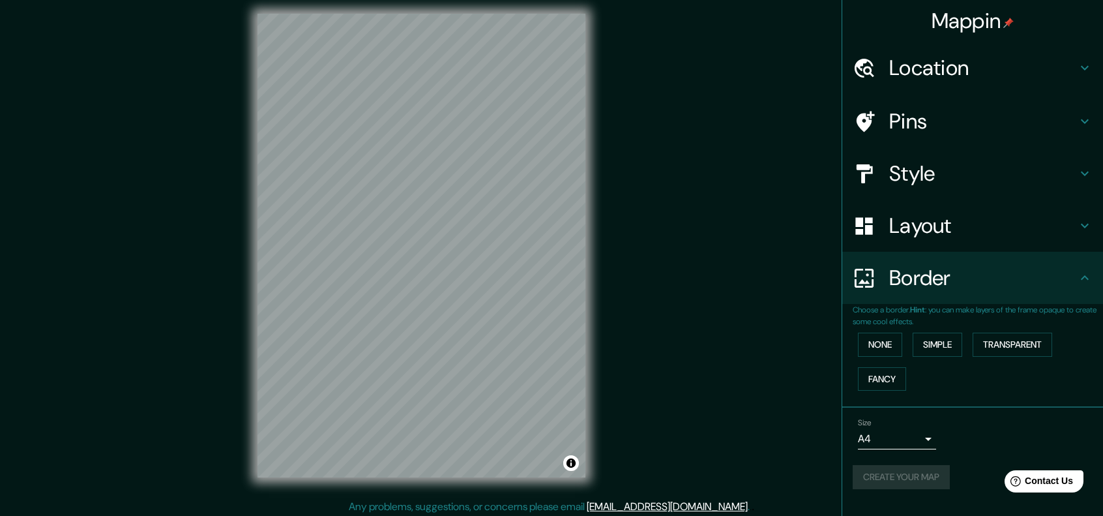
scroll to position [0, 0]
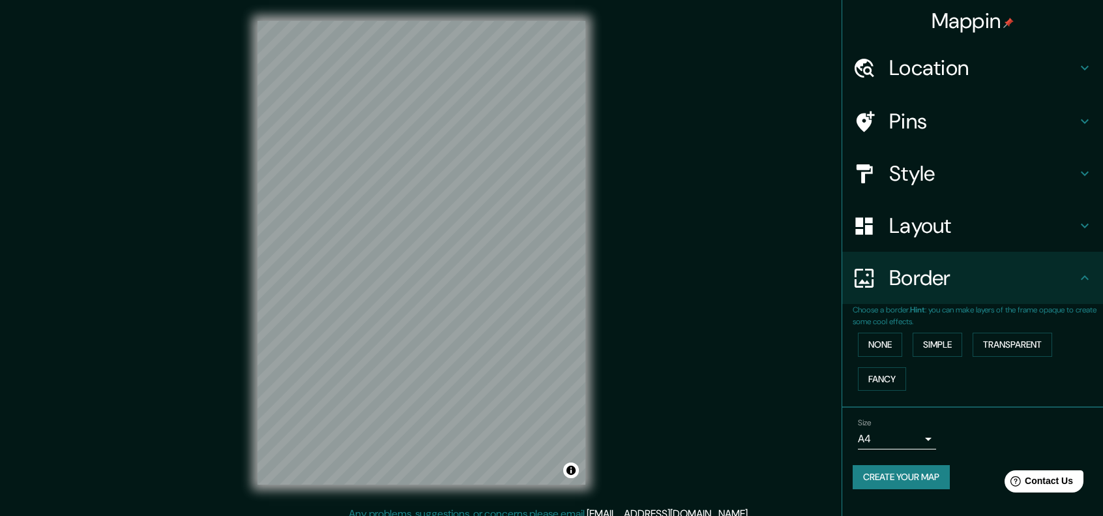
click at [977, 234] on h4 "Layout" at bounding box center [983, 226] width 188 height 26
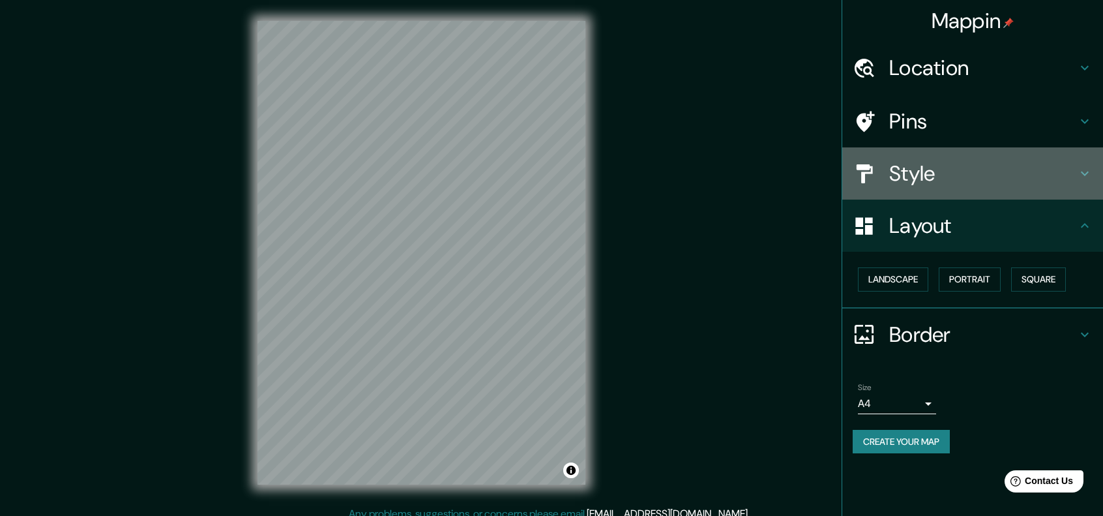
click at [947, 185] on h4 "Style" at bounding box center [983, 173] width 188 height 26
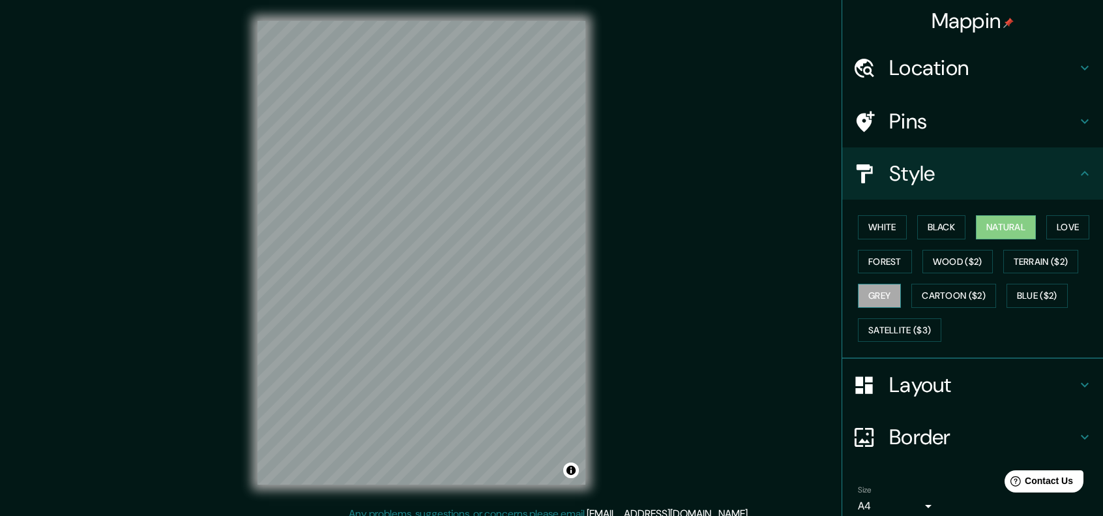
click at [885, 288] on button "Grey" at bounding box center [879, 296] width 43 height 24
click at [878, 252] on button "Forest" at bounding box center [885, 262] width 54 height 24
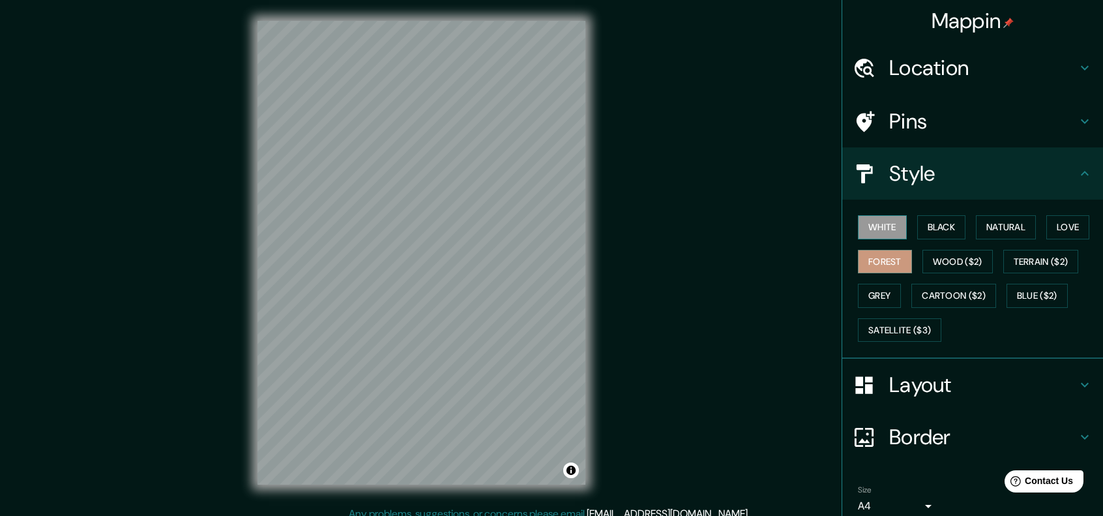
click at [883, 228] on button "White" at bounding box center [882, 227] width 49 height 24
drag, startPoint x: 931, startPoint y: 220, endPoint x: 990, endPoint y: 222, distance: 58.7
click at [931, 220] on button "Black" at bounding box center [941, 227] width 49 height 24
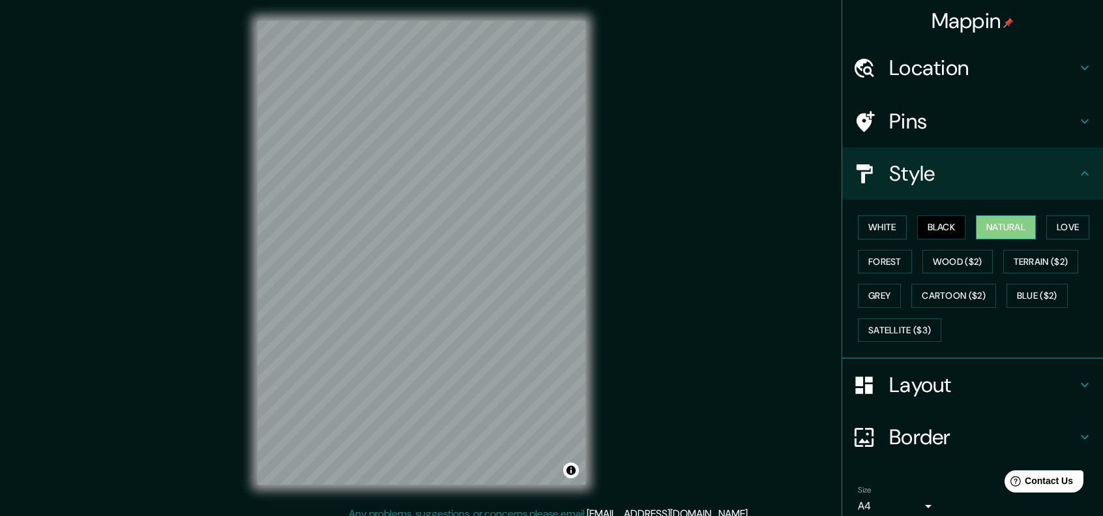
click at [992, 222] on button "Natural" at bounding box center [1006, 227] width 60 height 24
click at [1072, 234] on button "Love" at bounding box center [1067, 227] width 43 height 24
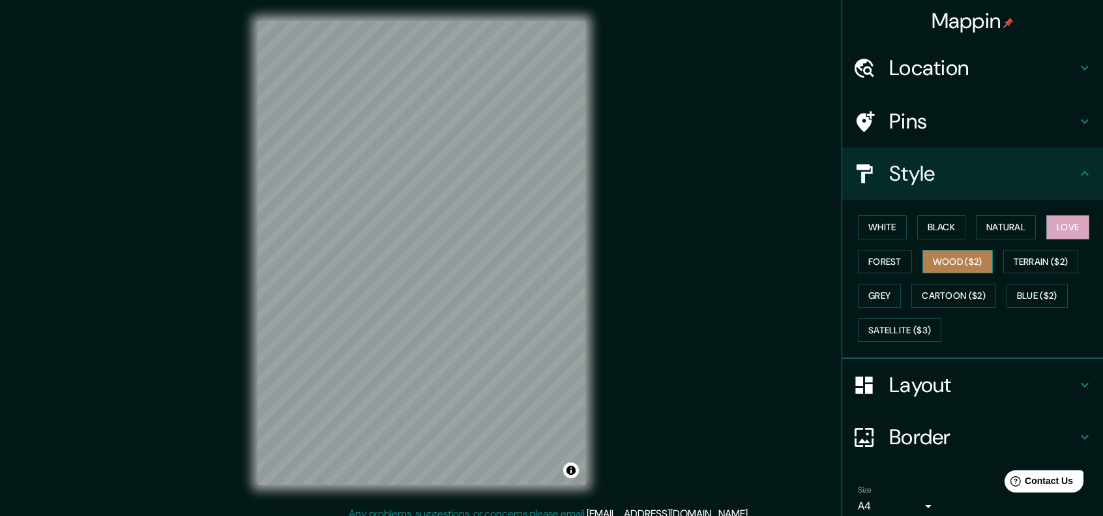
click at [960, 269] on button "Wood ($2)" at bounding box center [958, 262] width 70 height 24
click at [1035, 255] on button "Terrain ($2)" at bounding box center [1041, 262] width 76 height 24
click at [977, 258] on button "Wood ($2)" at bounding box center [958, 262] width 70 height 24
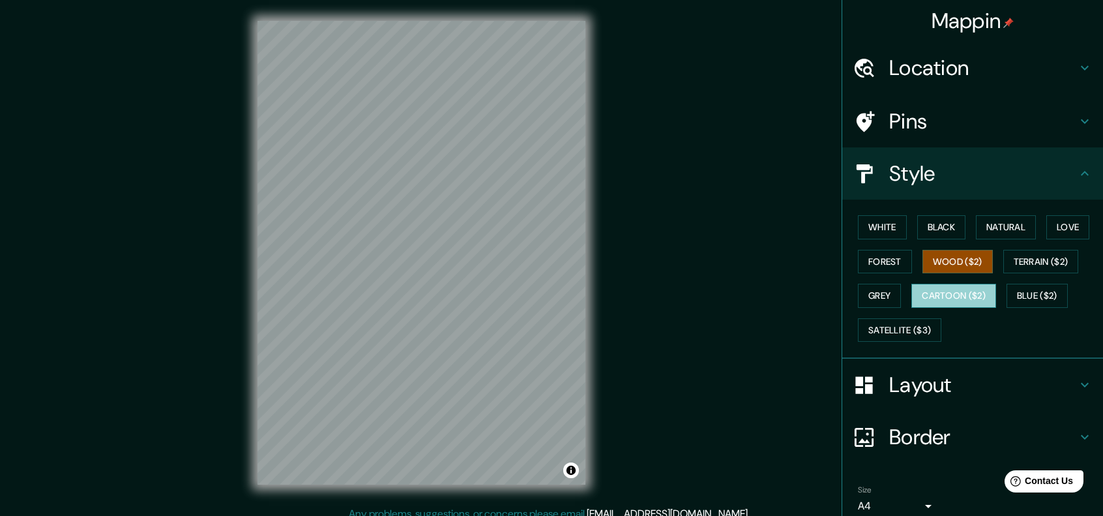
click at [970, 295] on button "Cartoon ($2)" at bounding box center [953, 296] width 85 height 24
click at [1017, 294] on button "Blue ($2)" at bounding box center [1037, 296] width 61 height 24
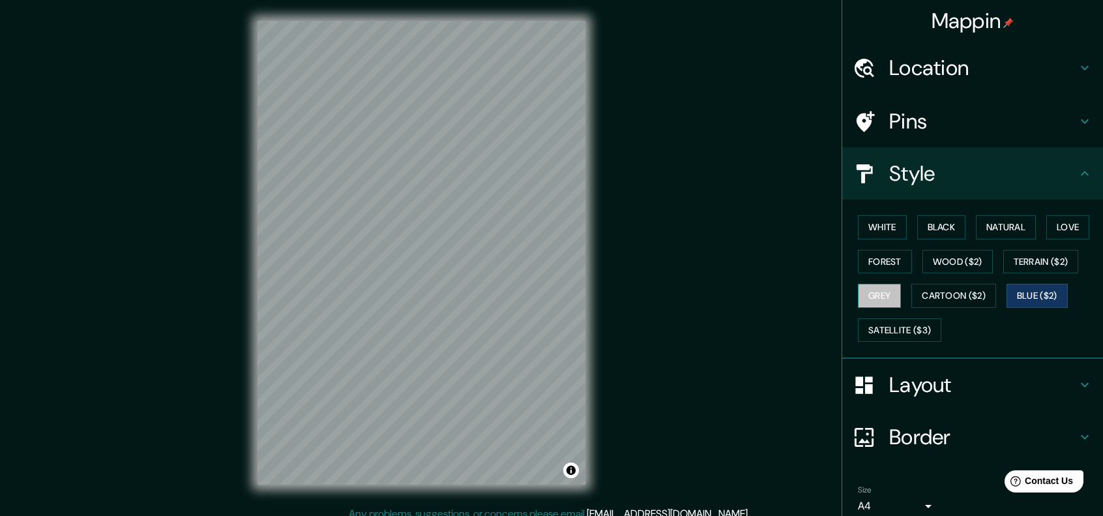
click at [864, 299] on button "Grey" at bounding box center [879, 296] width 43 height 24
click at [891, 328] on button "Satellite ($3)" at bounding box center [899, 330] width 83 height 24
